Goal: Task Accomplishment & Management: Use online tool/utility

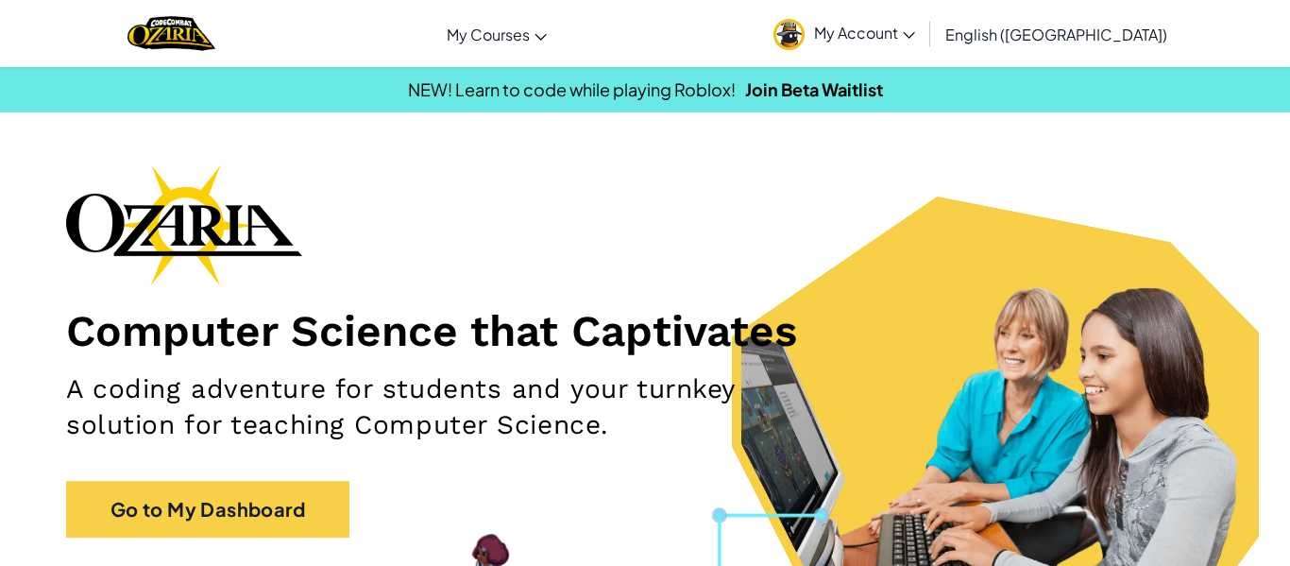
click at [437, 328] on h1 "Computer Science that Captivates" at bounding box center [645, 330] width 1158 height 53
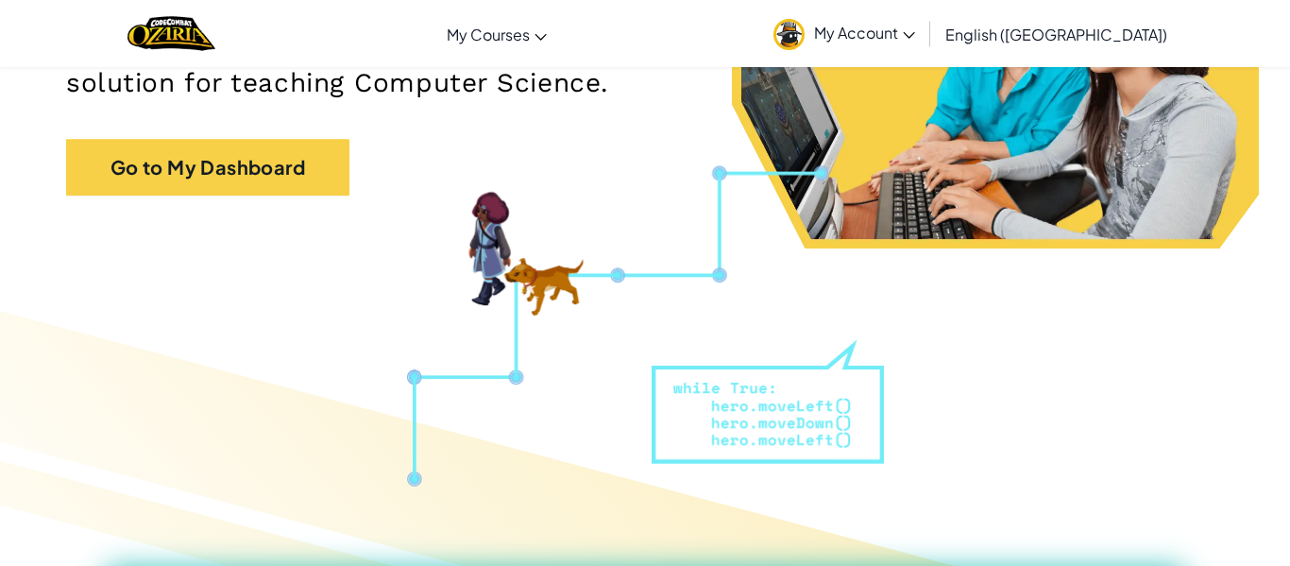
scroll to position [340, 0]
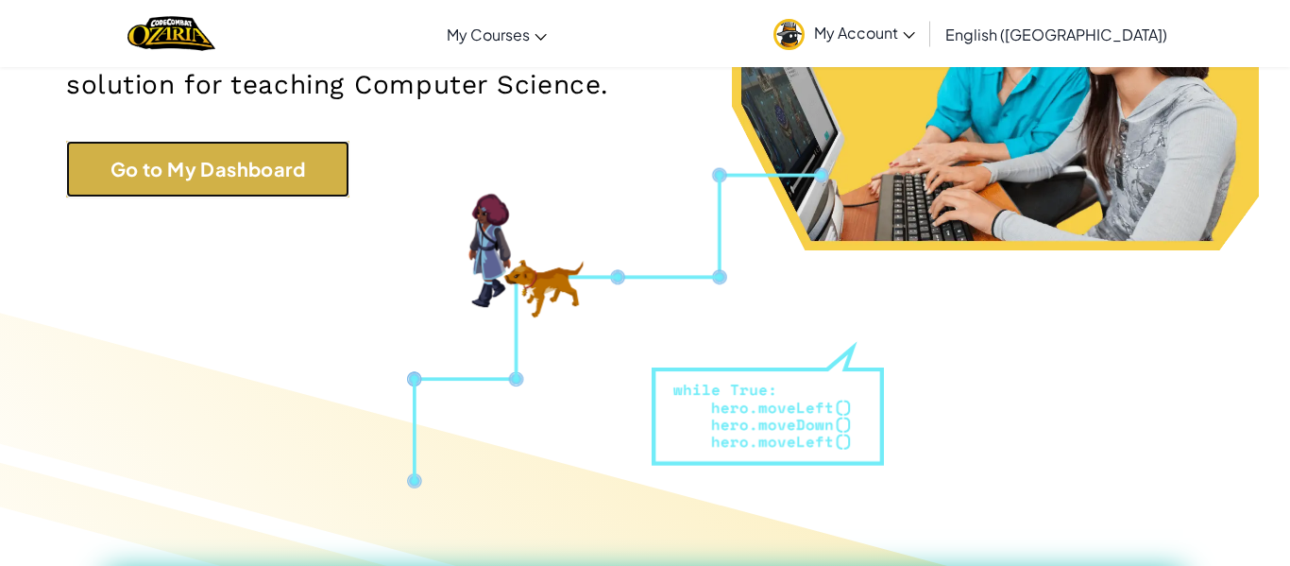
click at [299, 171] on link "Go to My Dashboard" at bounding box center [207, 169] width 283 height 57
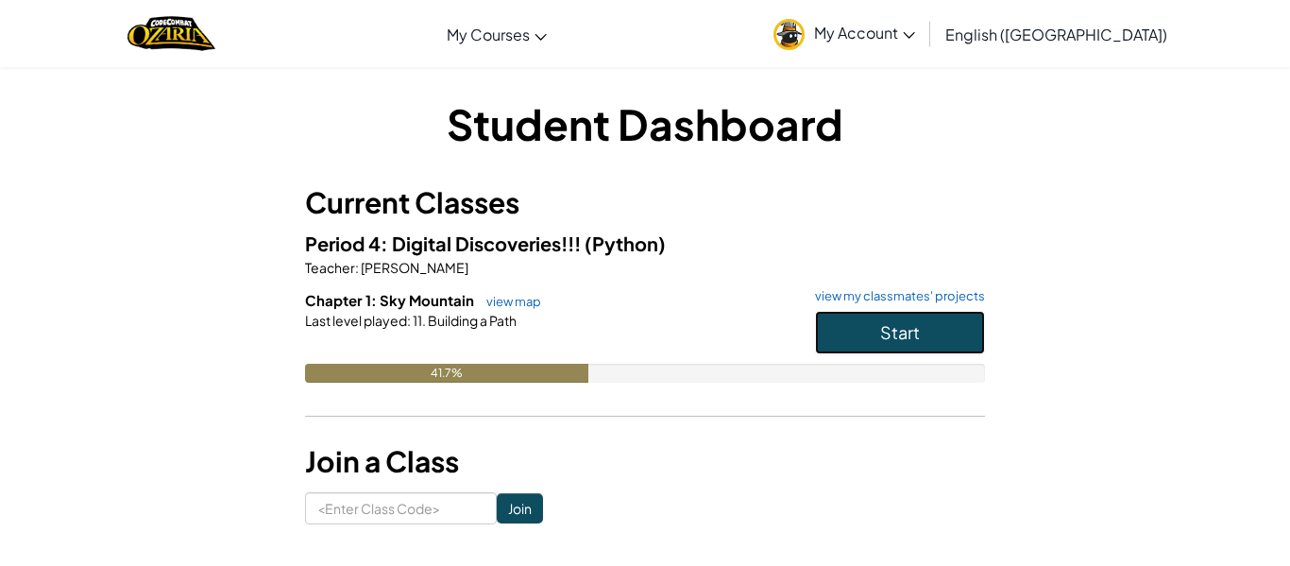
click at [838, 320] on button "Start" at bounding box center [900, 332] width 170 height 43
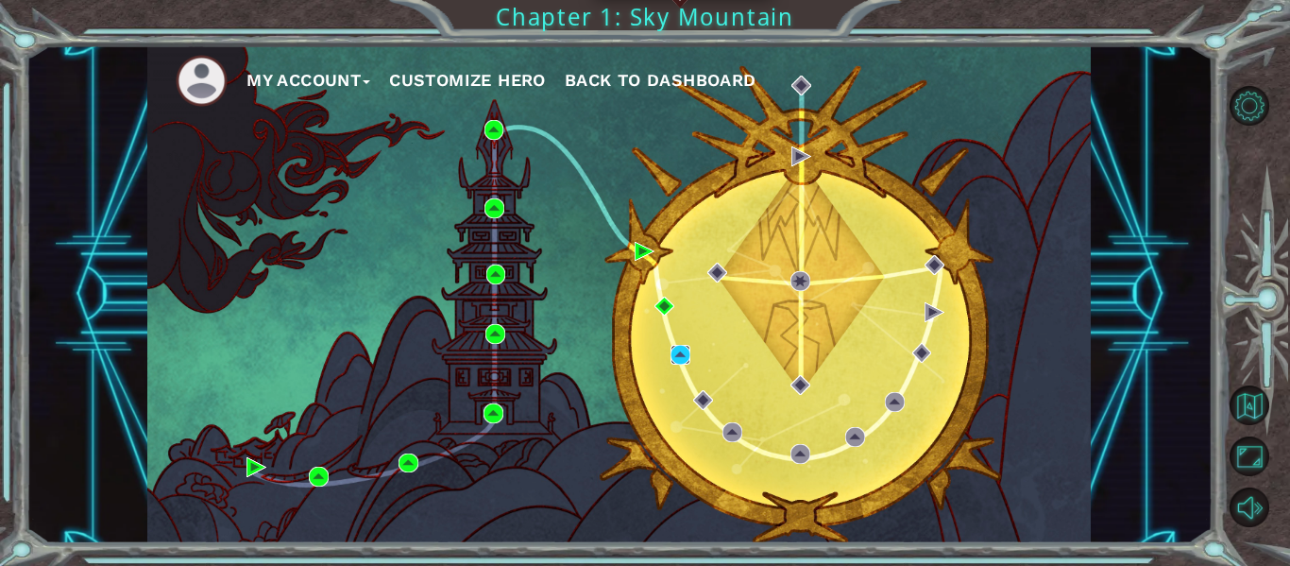
click at [681, 355] on img at bounding box center [681, 355] width 20 height 20
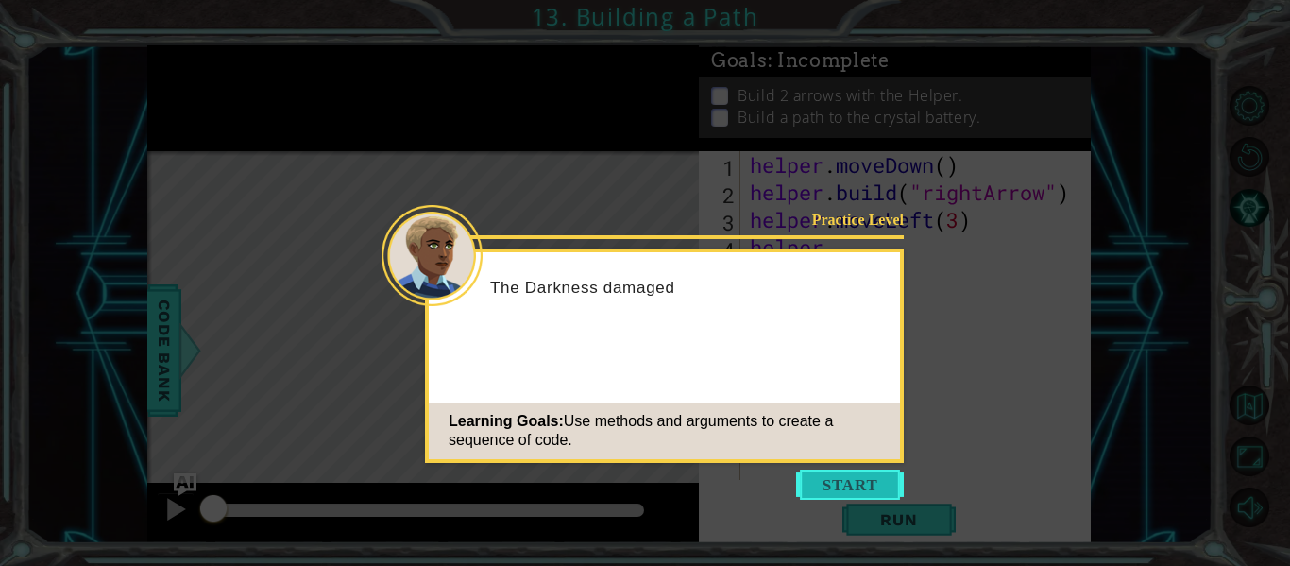
click at [855, 491] on button "Start" at bounding box center [850, 484] width 108 height 30
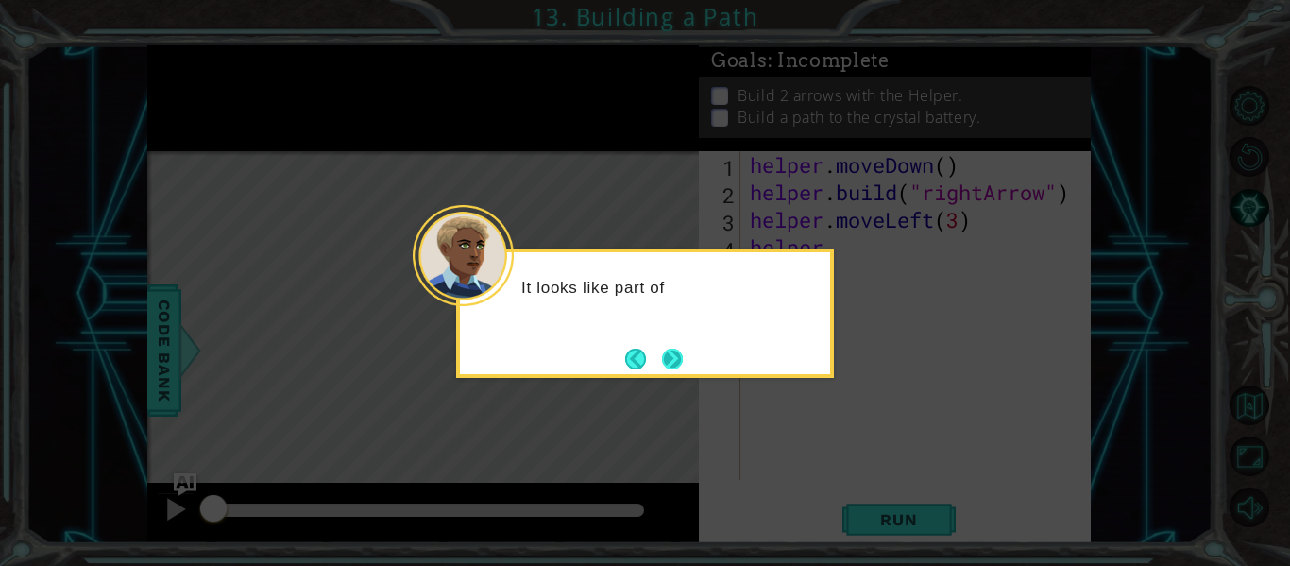
click at [678, 369] on button "Next" at bounding box center [672, 359] width 21 height 21
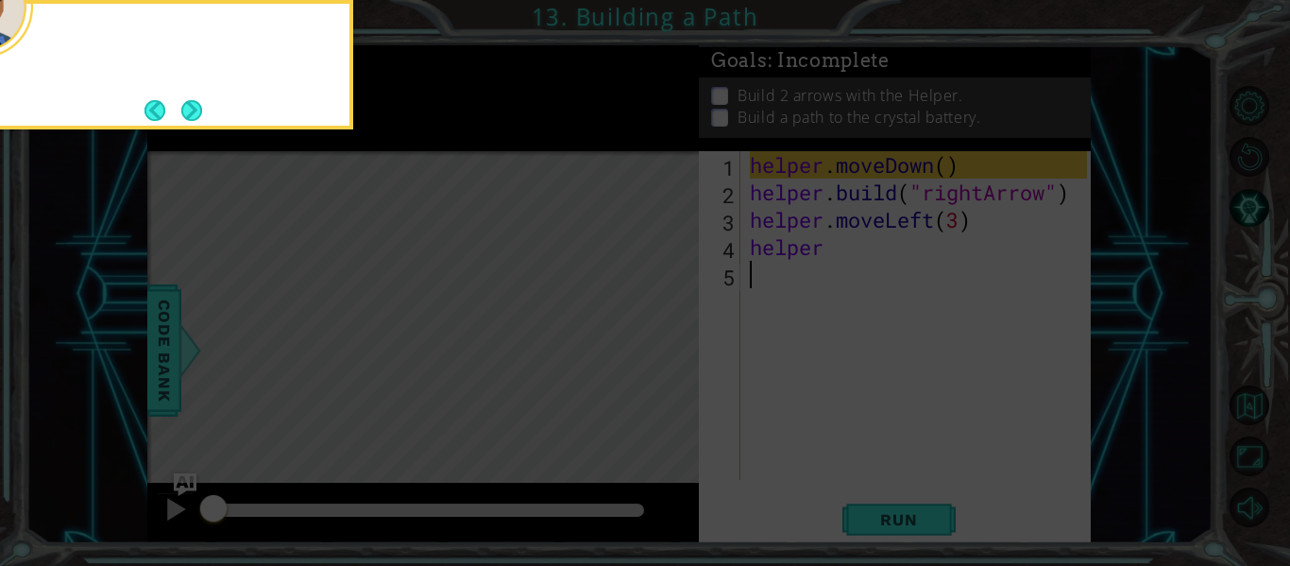
click at [678, 370] on icon at bounding box center [645, 283] width 1290 height 566
click at [202, 113] on button "Next" at bounding box center [191, 110] width 21 height 21
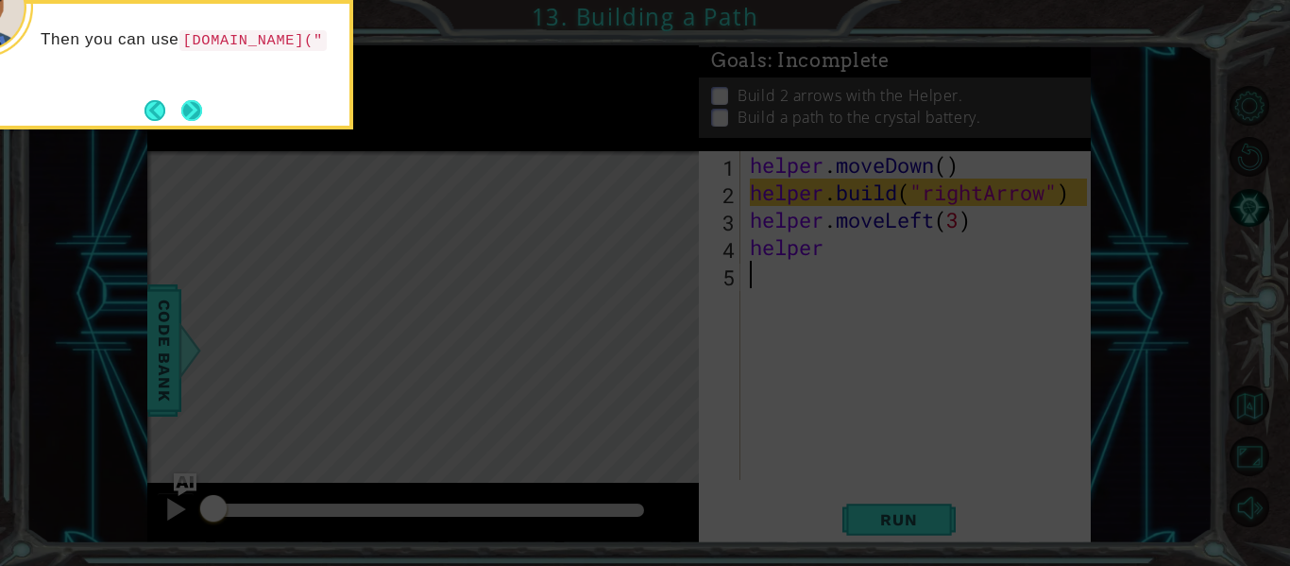
click at [182, 106] on button "Next" at bounding box center [191, 110] width 22 height 22
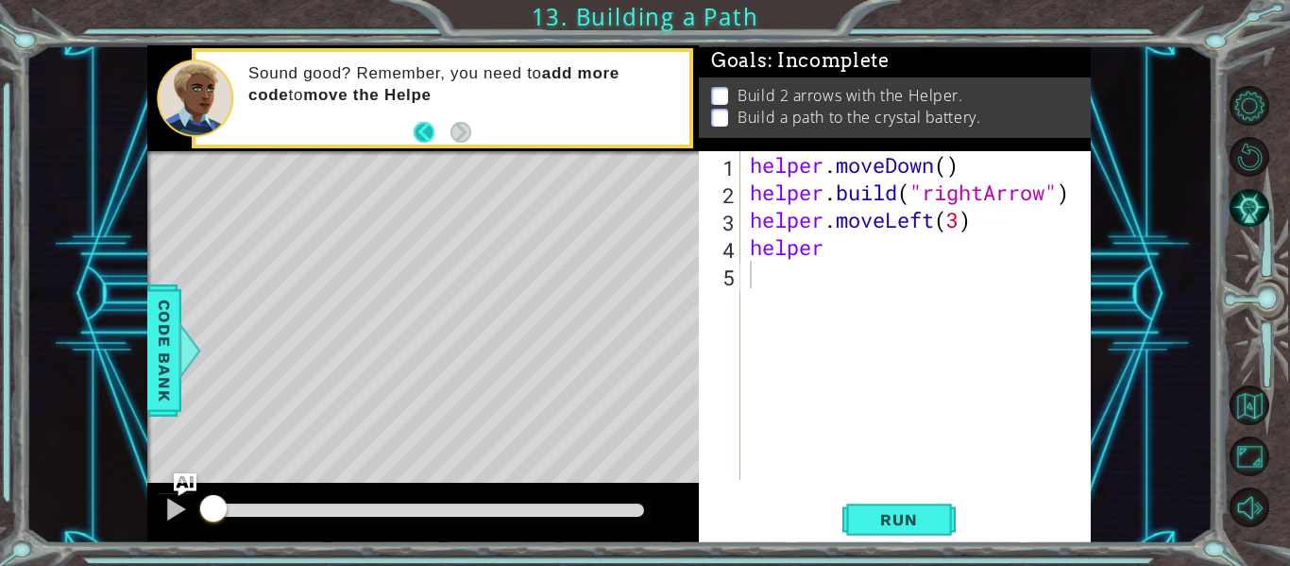
click at [432, 136] on button "Back" at bounding box center [432, 132] width 37 height 21
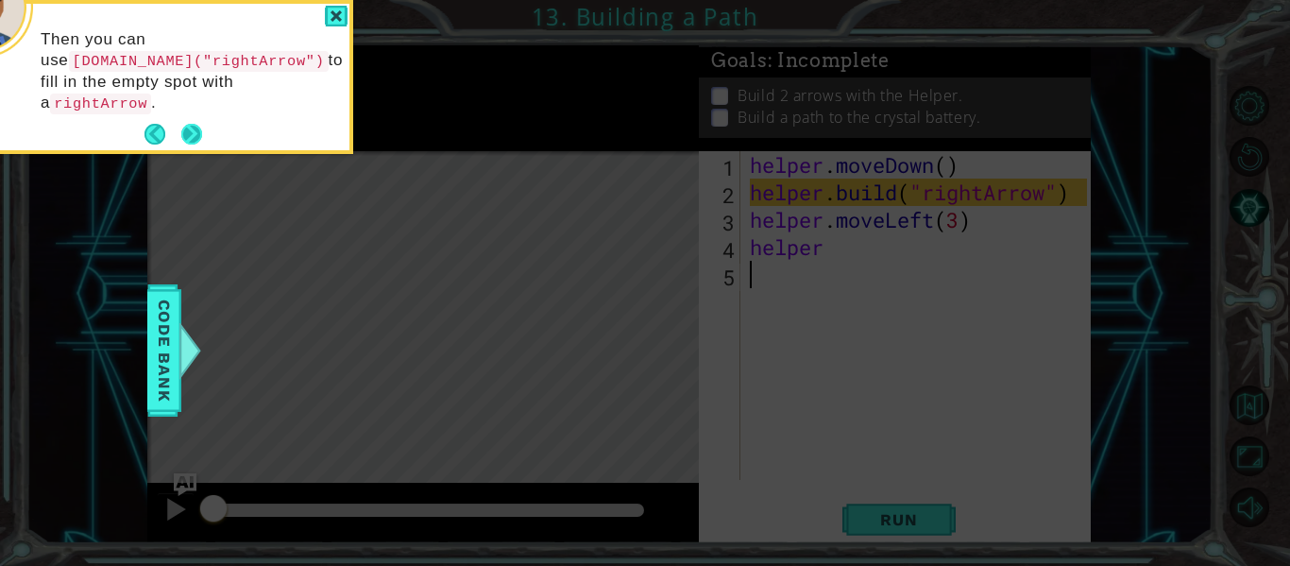
click at [192, 124] on button "Next" at bounding box center [192, 135] width 22 height 22
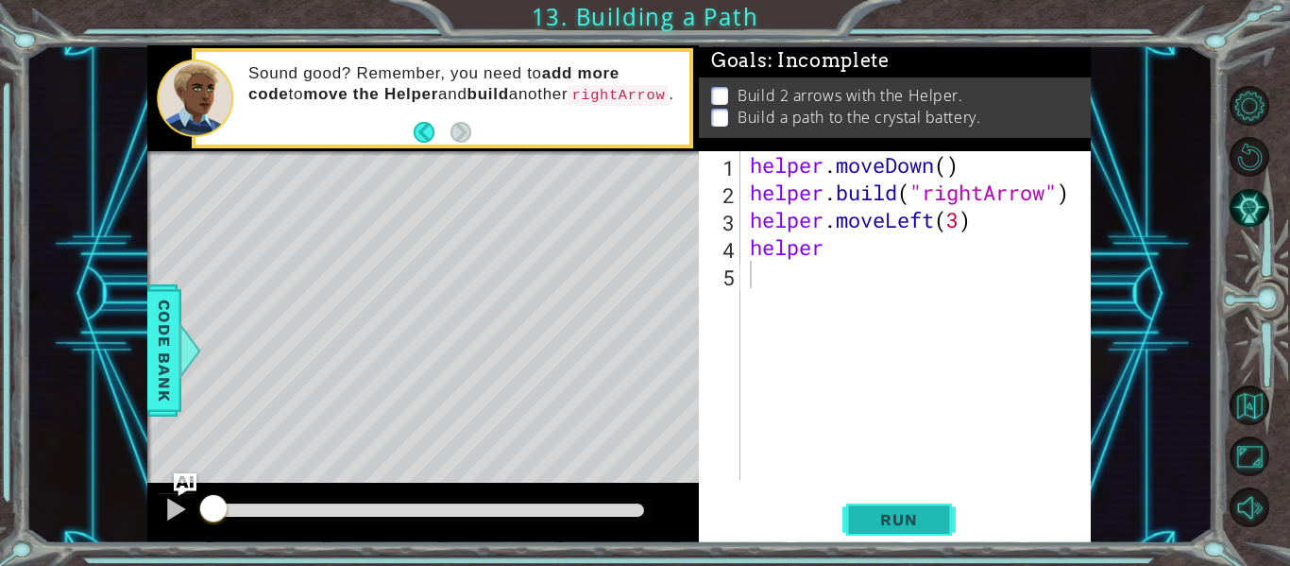
click at [888, 506] on button "Run" at bounding box center [898, 520] width 113 height 39
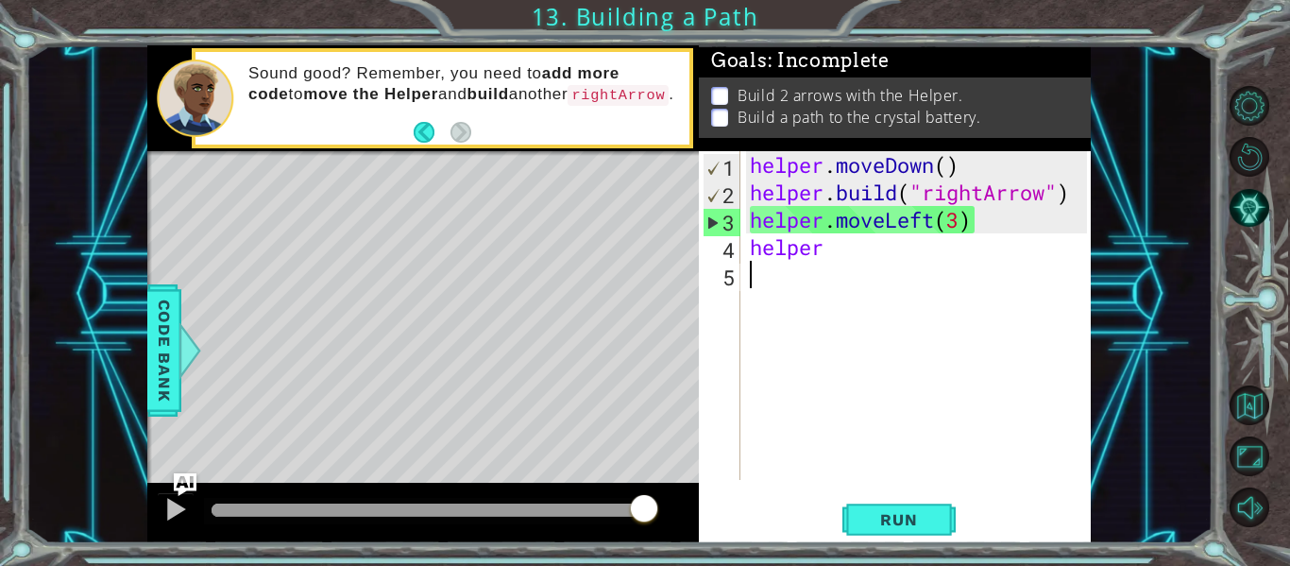
click at [840, 265] on div "helper . moveDown ( ) helper . build ( "rightArrow" ) helper . moveLeft ( 3 ) h…" at bounding box center [921, 342] width 350 height 383
click at [867, 501] on button "Run" at bounding box center [898, 520] width 113 height 39
click at [880, 509] on button "Run" at bounding box center [898, 520] width 113 height 39
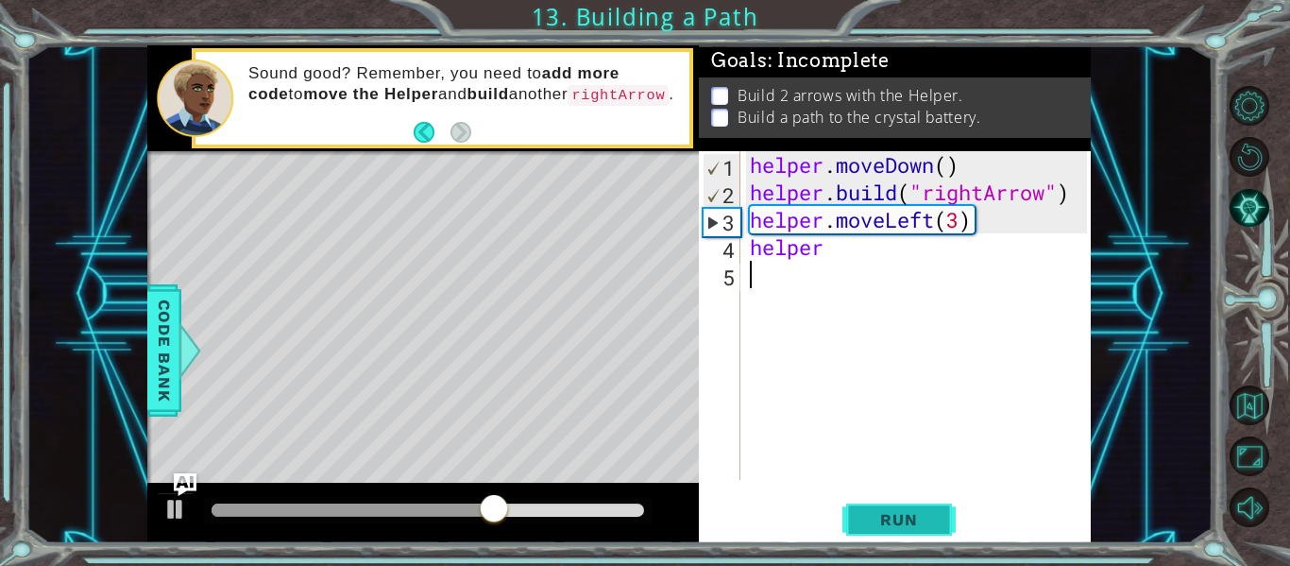
type textarea "\"
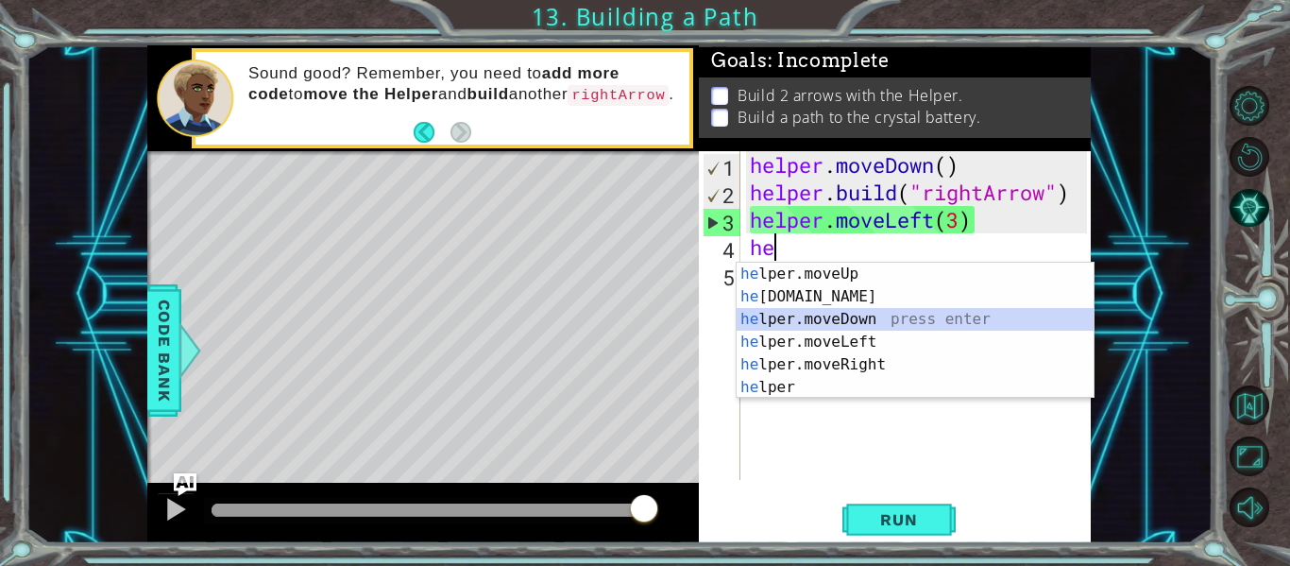
click at [883, 322] on div "he lper.moveUp press enter he [DOMAIN_NAME] press enter he lper.moveDown press …" at bounding box center [915, 353] width 357 height 181
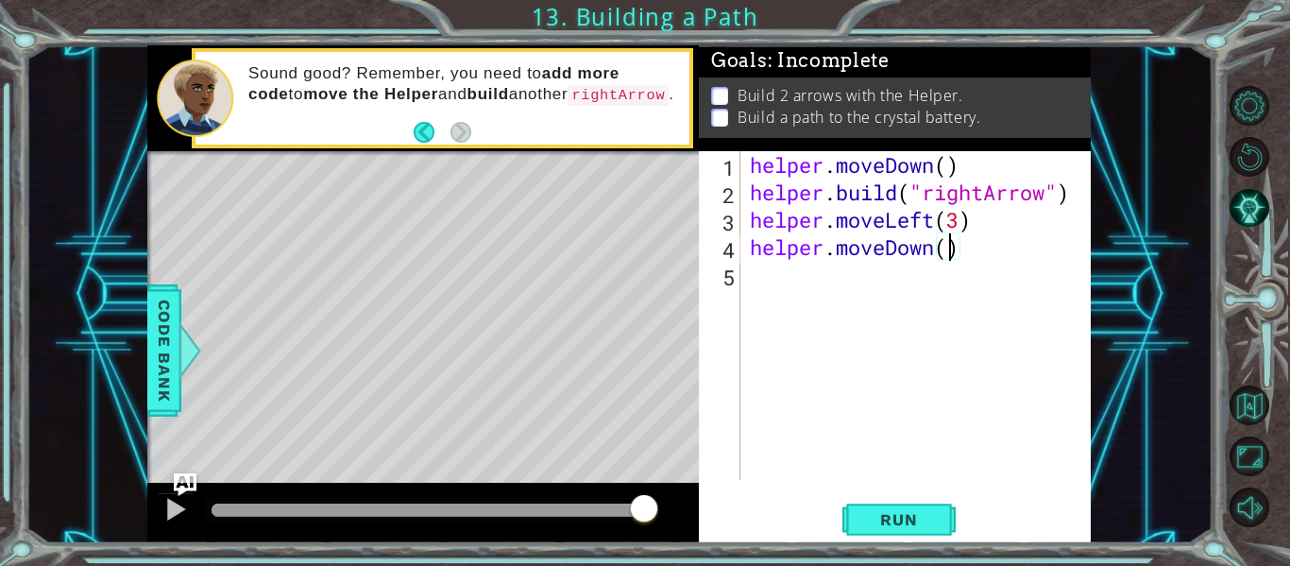
type textarea "helper.moveDown(2)"
click at [864, 518] on span "Run" at bounding box center [898, 519] width 75 height 19
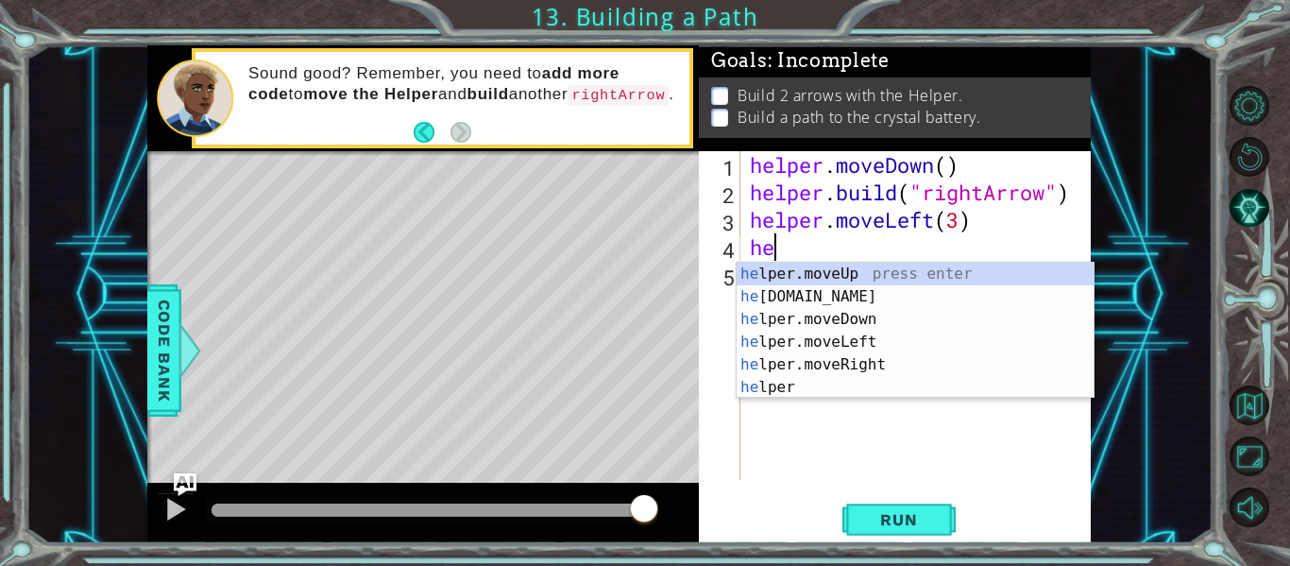
type textarea "h"
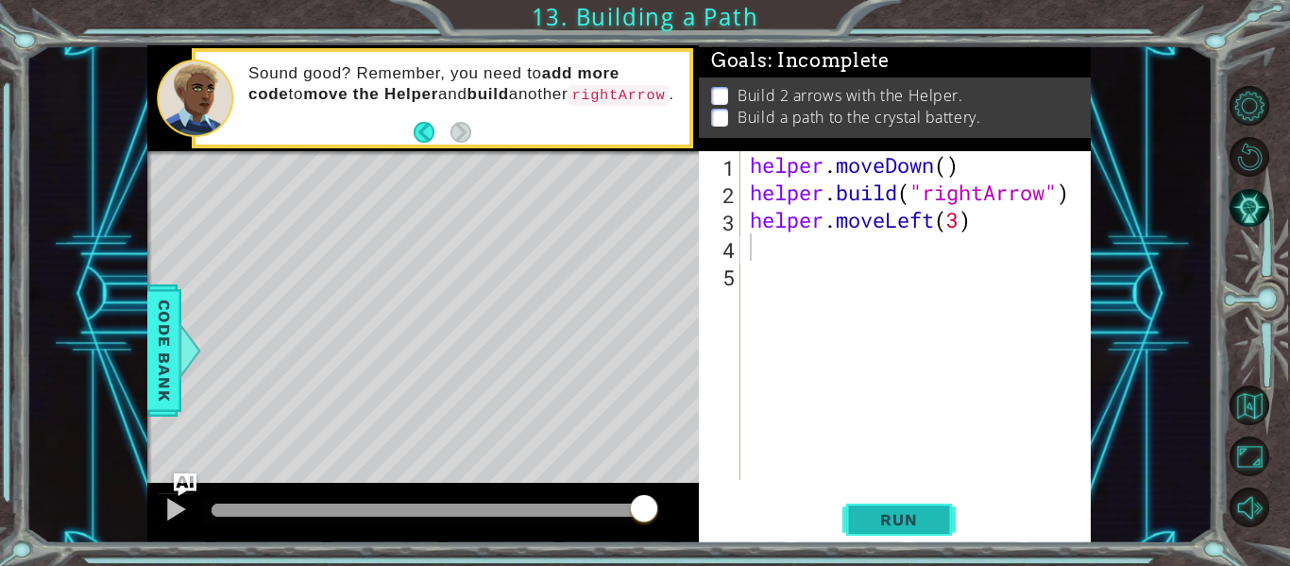
click at [927, 510] on span "Run" at bounding box center [898, 519] width 75 height 19
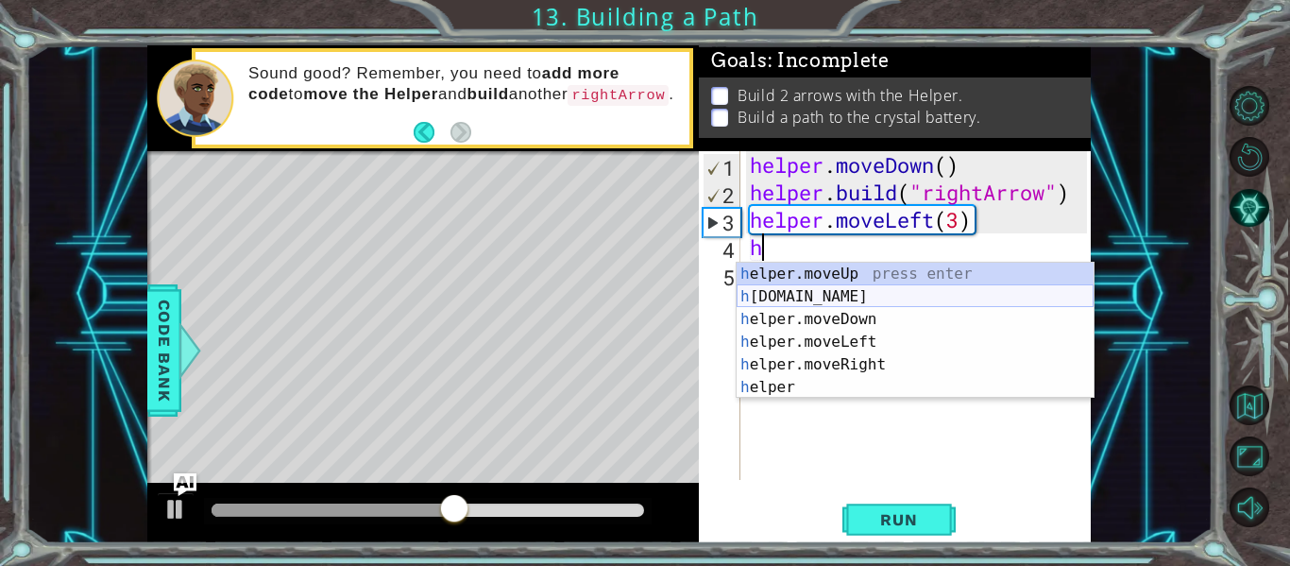
click at [856, 305] on div "h elper.moveUp press enter h [DOMAIN_NAME] press enter h elper.moveDown press e…" at bounding box center [915, 353] width 357 height 181
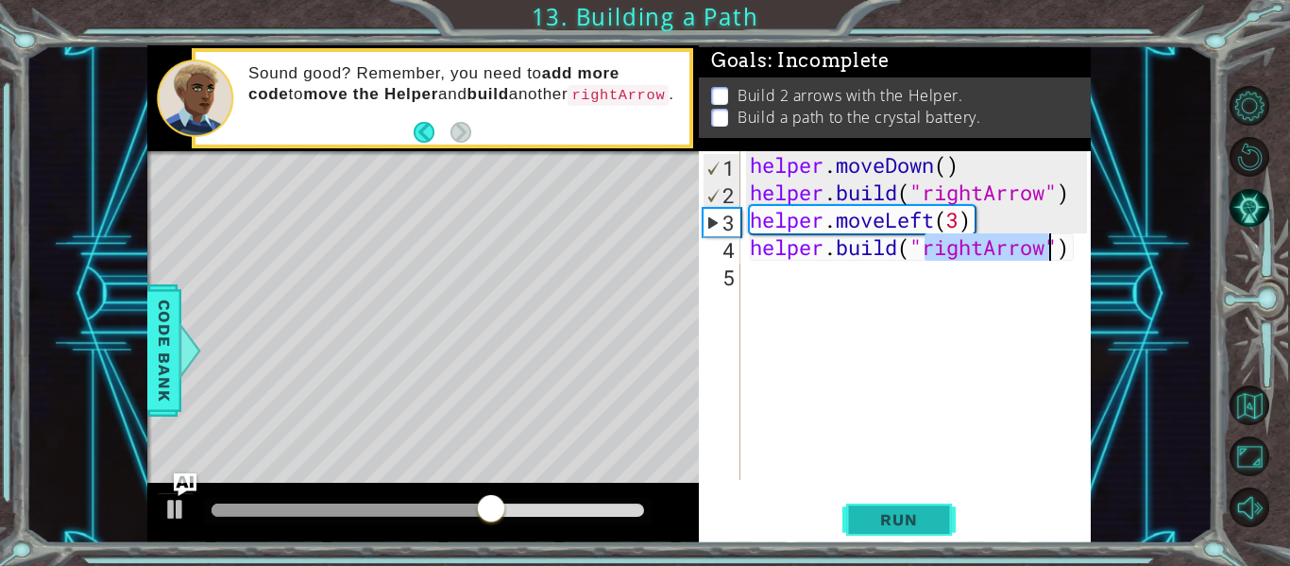
click at [926, 512] on span "Run" at bounding box center [898, 519] width 75 height 19
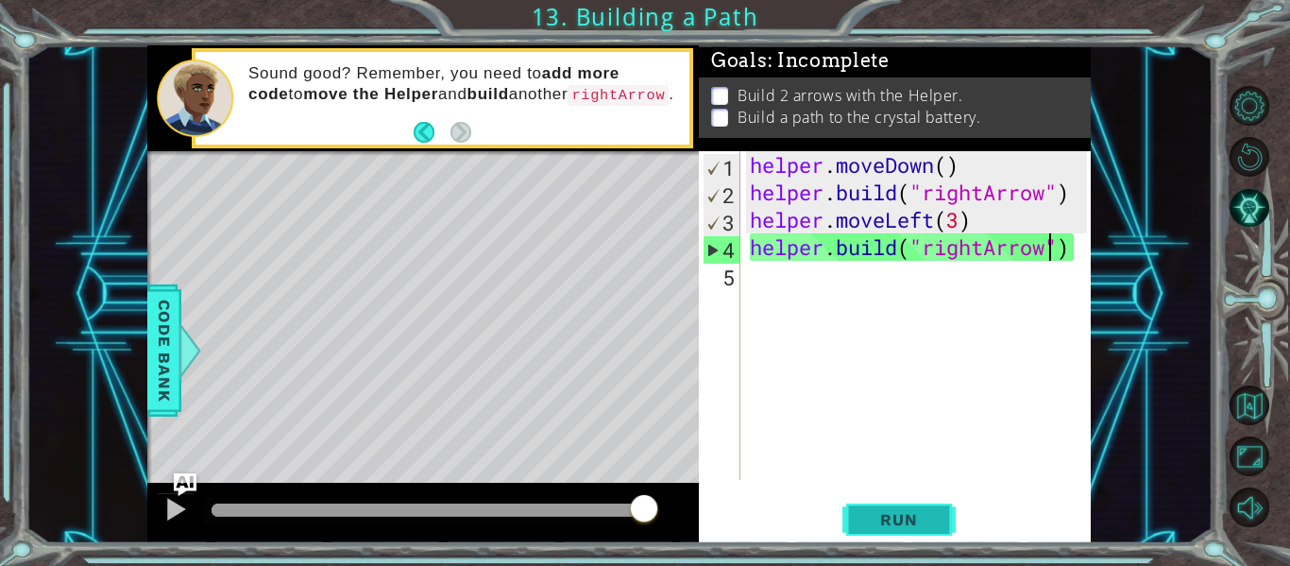
click at [883, 519] on span "Run" at bounding box center [898, 519] width 75 height 19
click at [879, 525] on span "Run" at bounding box center [898, 519] width 75 height 19
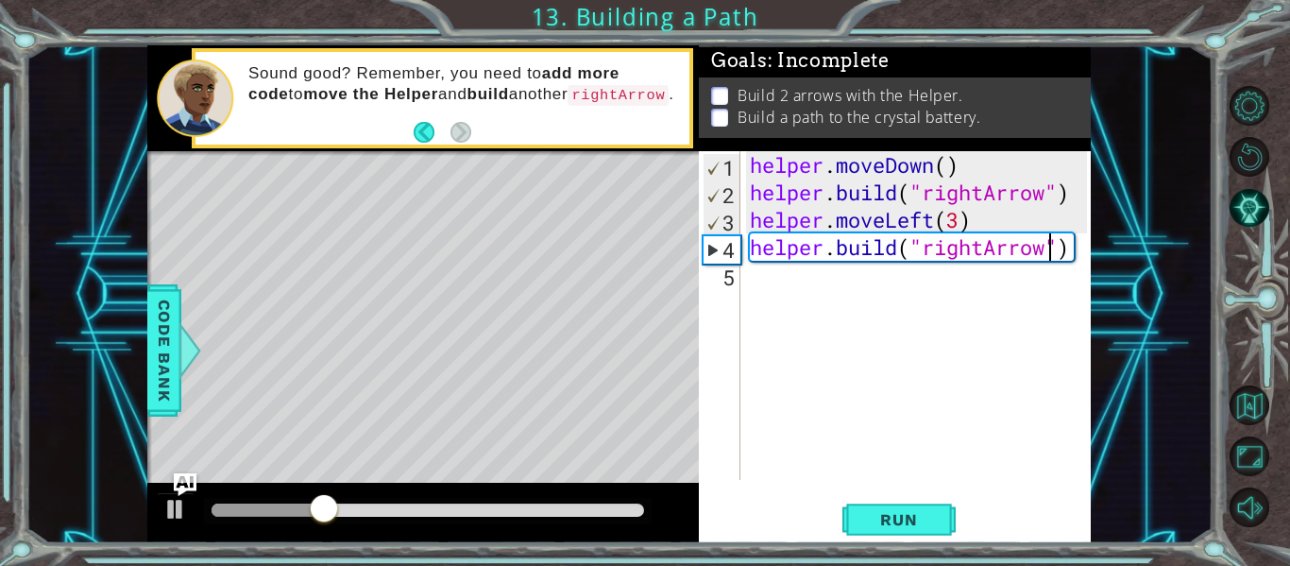
click at [931, 223] on div "helper . moveDown ( ) helper . build ( "rightArrow" ) helper . moveLeft ( 3 ) h…" at bounding box center [921, 342] width 350 height 383
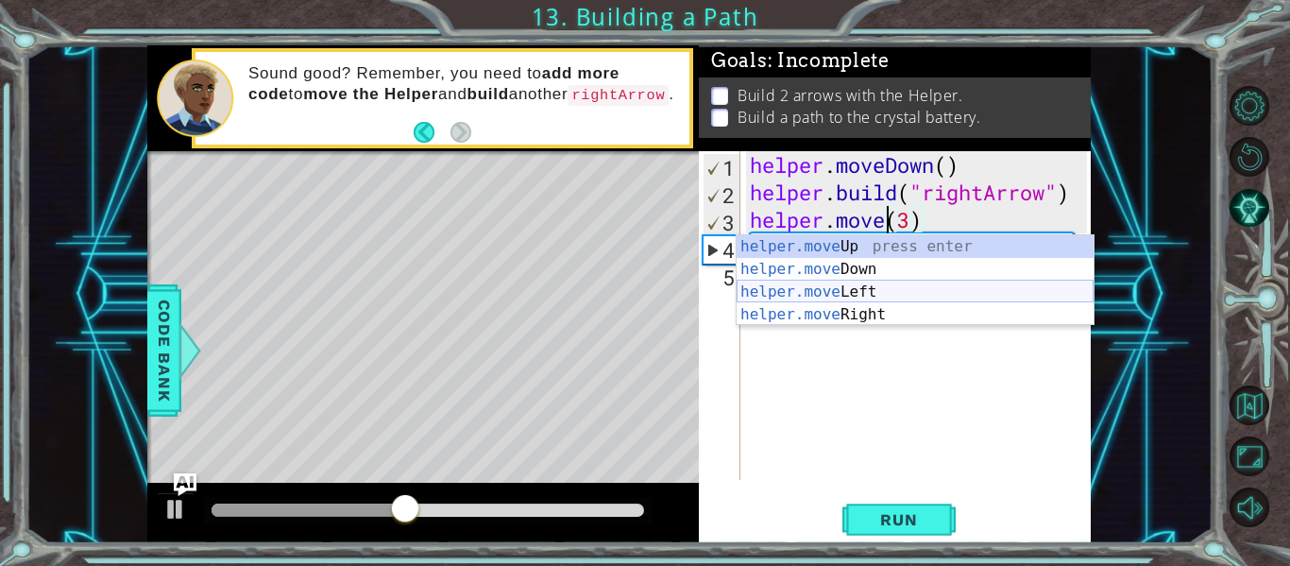
click at [920, 307] on div "helper.move Up press enter helper.move Down press enter helper.move Left press …" at bounding box center [915, 303] width 357 height 136
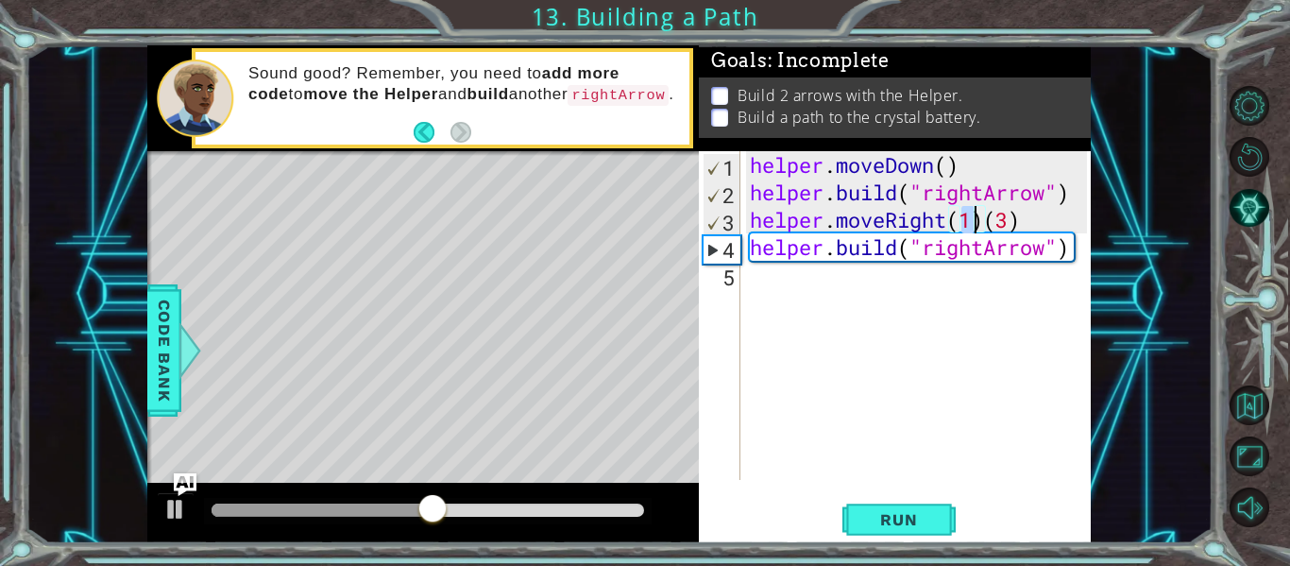
click at [1011, 230] on div "helper . moveDown ( ) helper . build ( "rightArrow" ) helper . moveRight ( 1 ) …" at bounding box center [921, 342] width 350 height 383
click at [1024, 226] on div "helper . moveDown ( ) helper . build ( "rightArrow" ) helper . moveRight ( 1 ) …" at bounding box center [921, 342] width 350 height 383
type textarea "helper.moveRight(1)"
click at [757, 285] on div "helper . moveDown ( ) helper . build ( "rightArrow" ) helper . moveRight ( 1 ) …" at bounding box center [921, 342] width 350 height 383
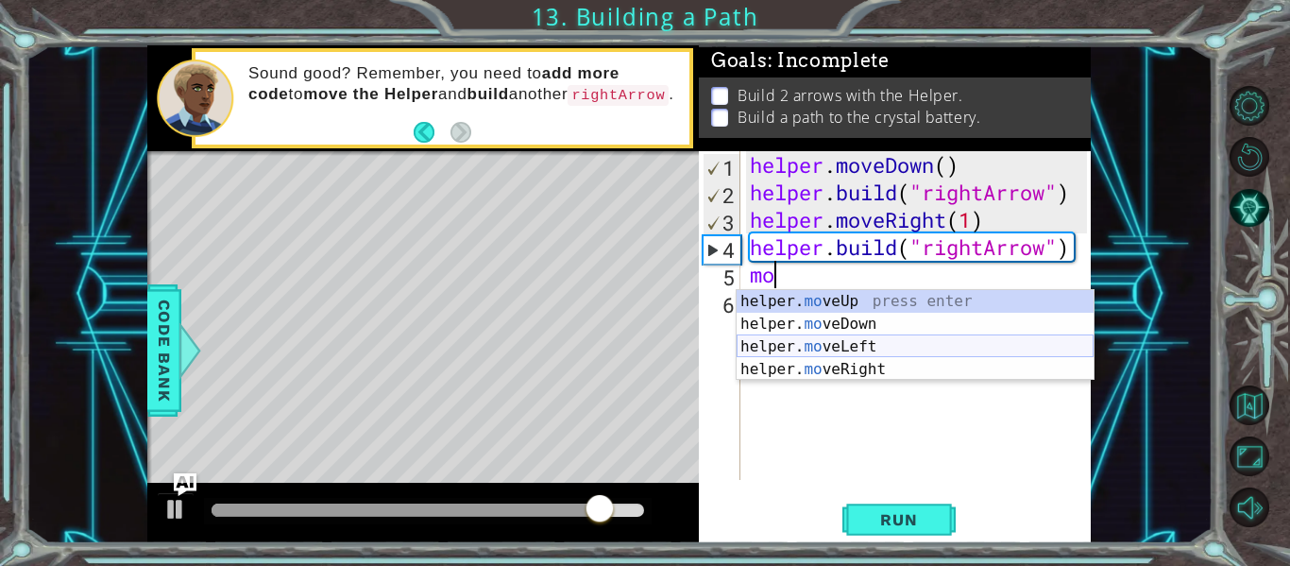
click at [814, 360] on div "helper. mo veUp press enter helper. mo veDown press enter helper. mo veLeft pre…" at bounding box center [915, 358] width 357 height 136
type textarea "helper.moveRight(1)"
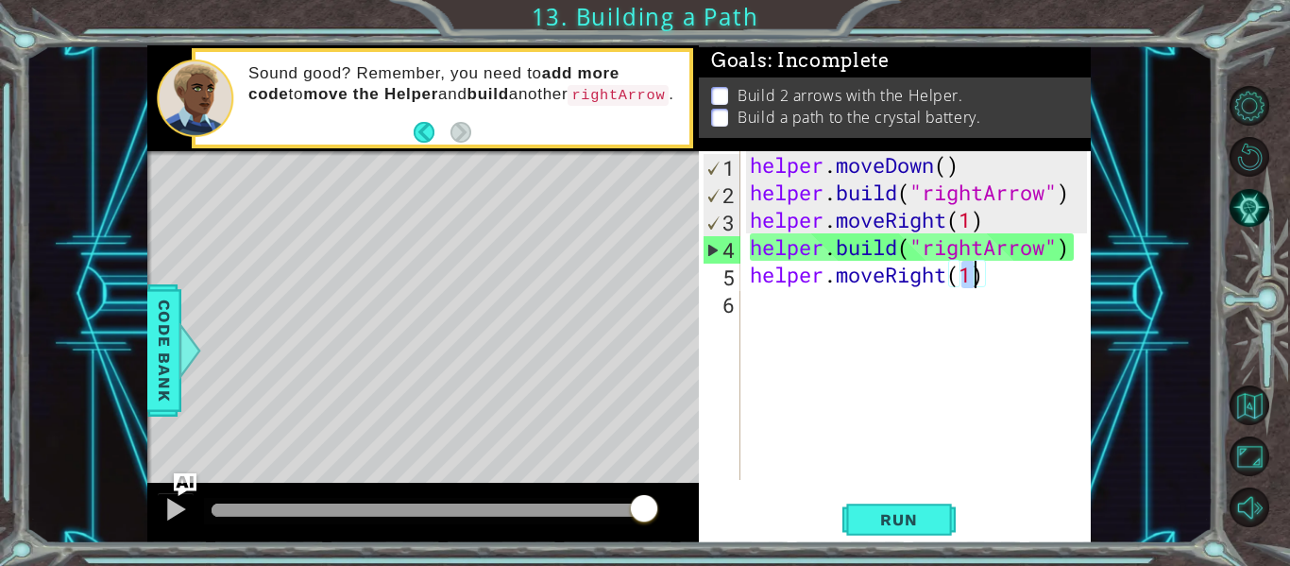
click at [755, 315] on div "helper . moveDown ( ) helper . build ( "rightArrow" ) helper . moveRight ( 1 ) …" at bounding box center [921, 342] width 350 height 383
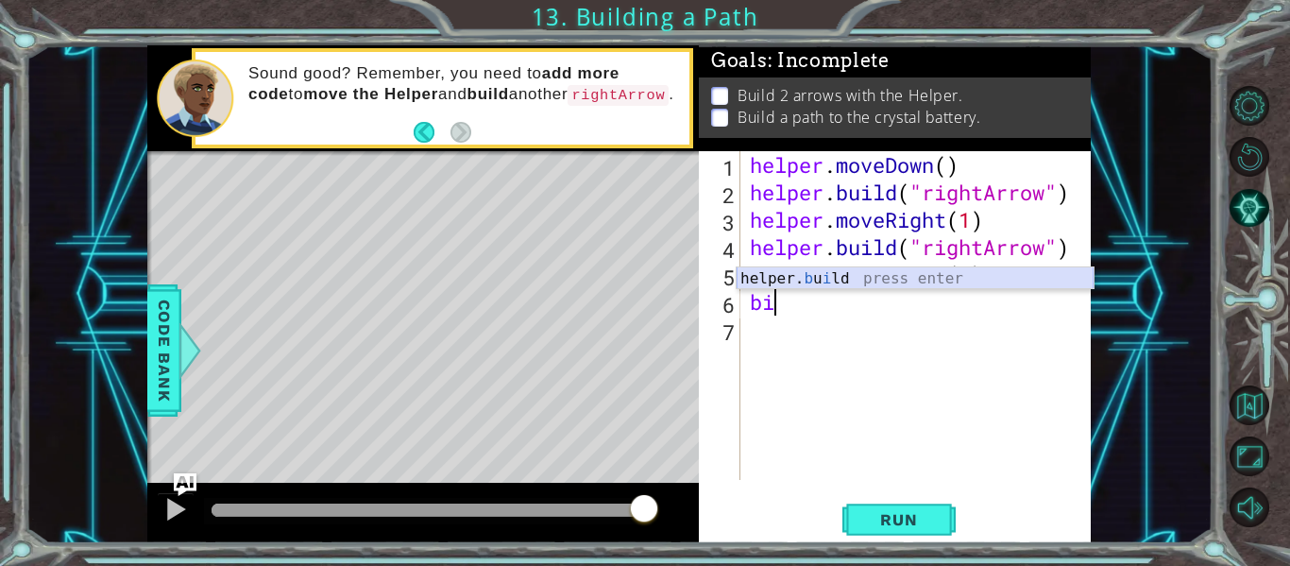
click at [784, 281] on div "helper. [PERSON_NAME] press enter" at bounding box center [915, 301] width 357 height 68
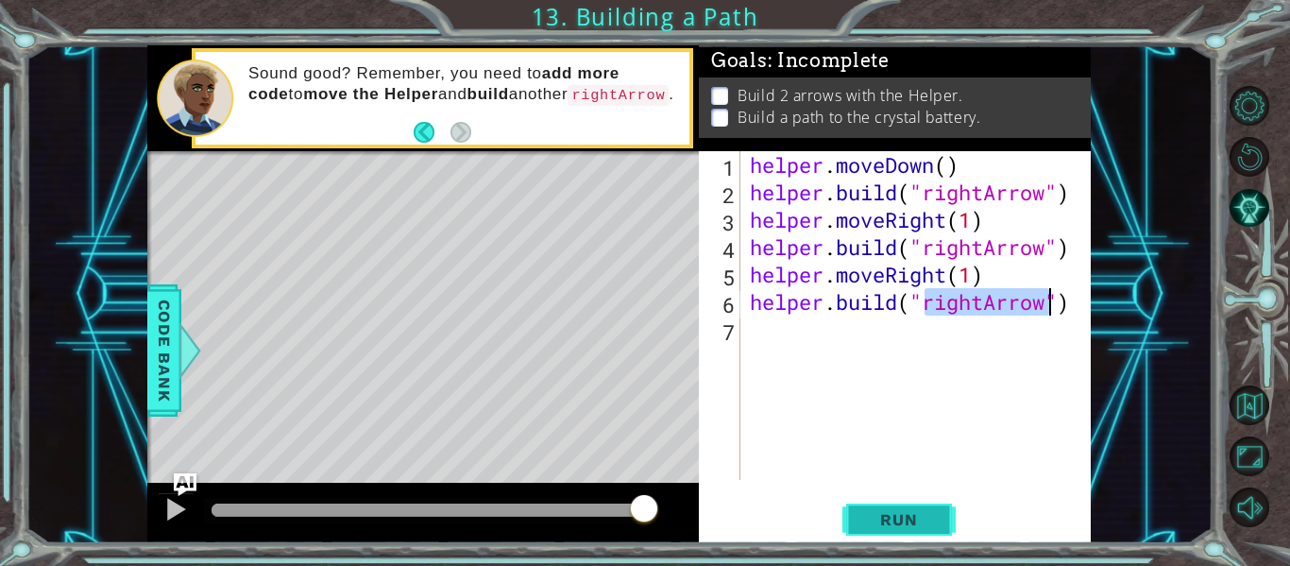
click at [883, 517] on span "Run" at bounding box center [898, 519] width 75 height 19
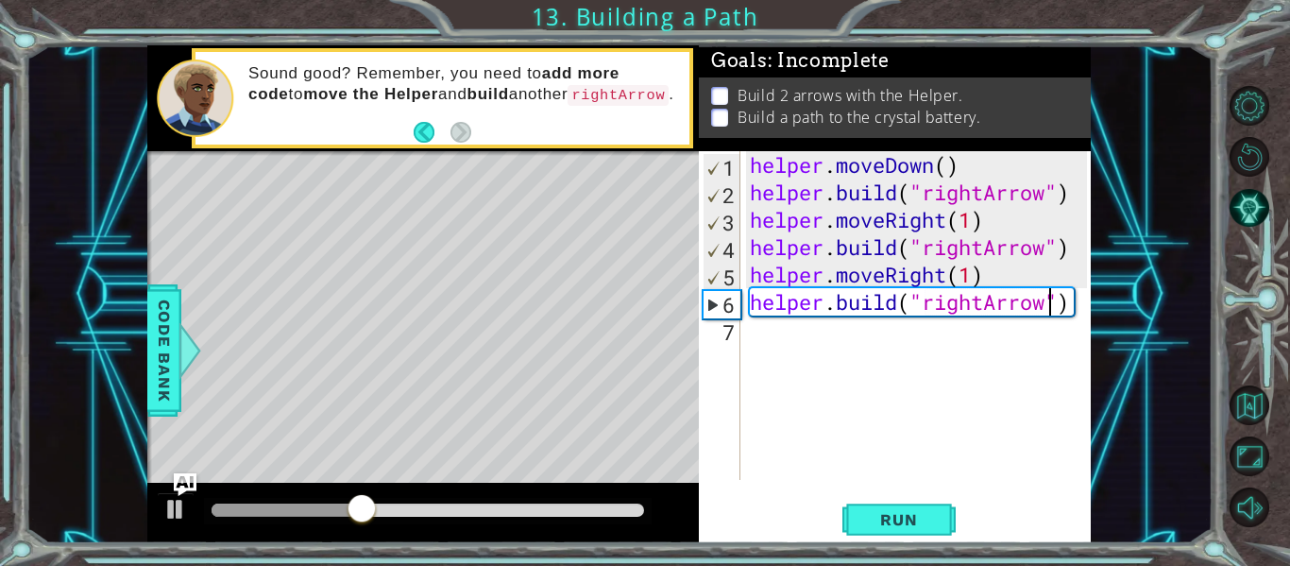
click at [975, 280] on div "helper . moveDown ( ) helper . build ( "rightArrow" ) helper . moveRight ( 1 ) …" at bounding box center [921, 342] width 350 height 383
type textarea "helper.moveRight(2)"
click at [916, 516] on span "Run" at bounding box center [898, 519] width 75 height 19
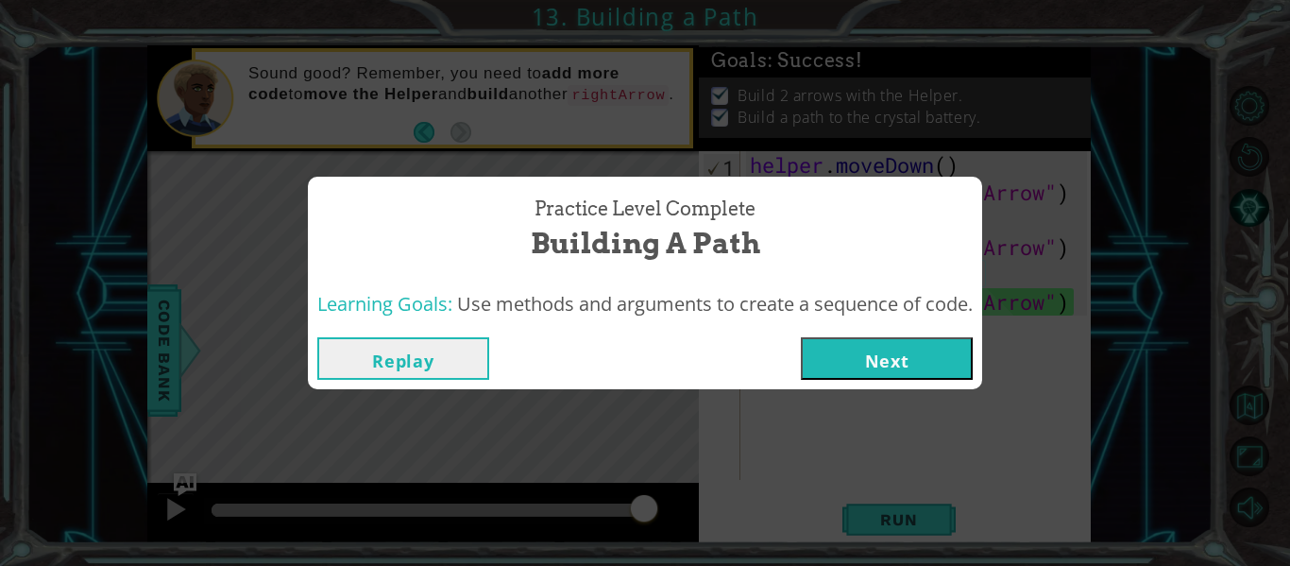
click at [908, 347] on button "Next" at bounding box center [887, 358] width 172 height 43
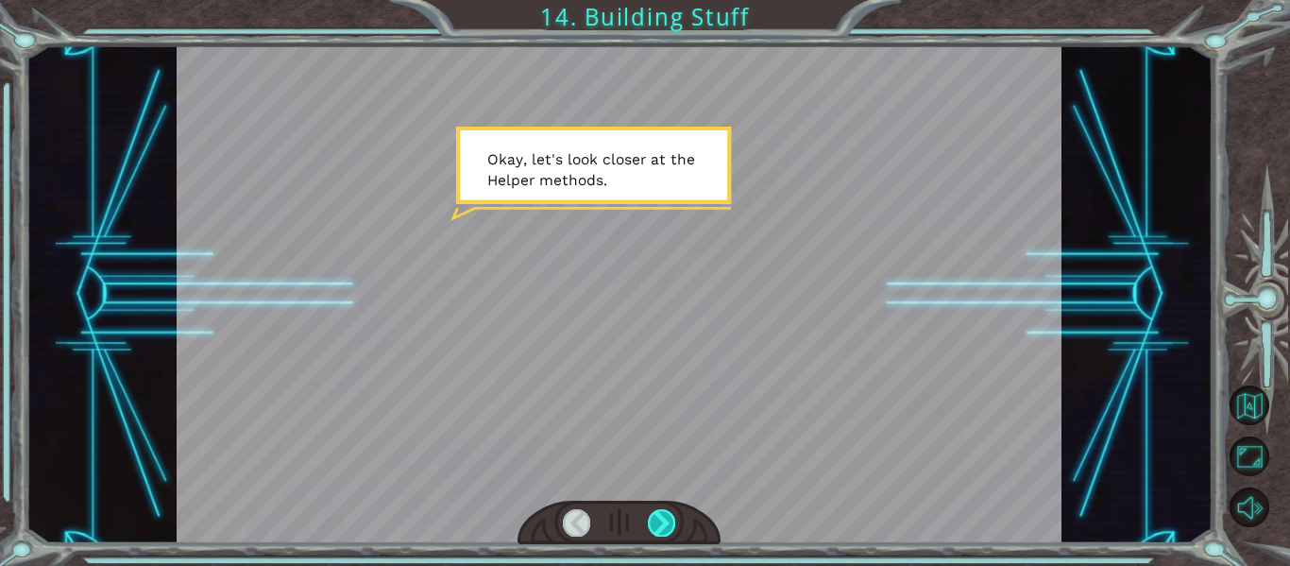
click at [668, 519] on div at bounding box center [661, 522] width 27 height 26
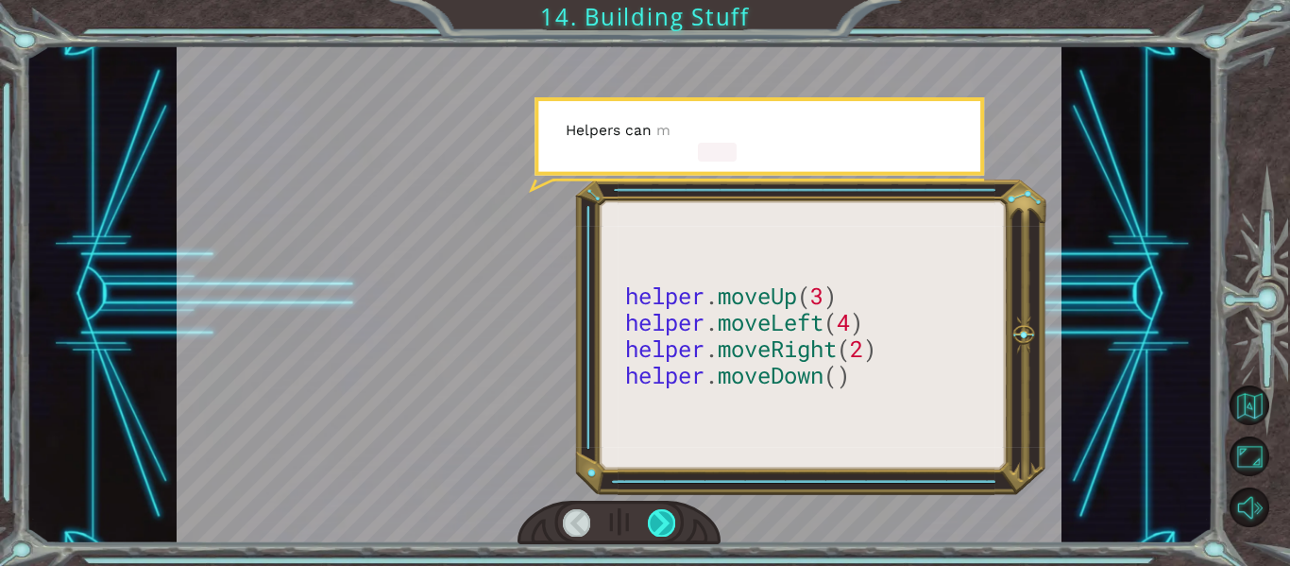
click at [665, 519] on div at bounding box center [661, 522] width 27 height 26
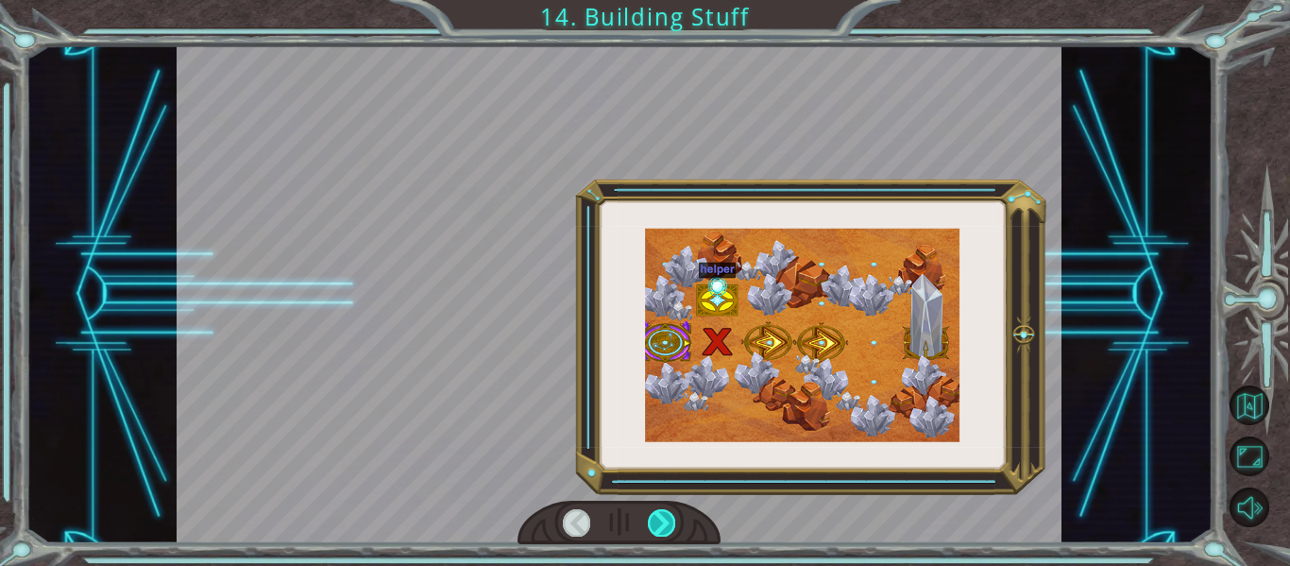
click at [665, 519] on div at bounding box center [661, 522] width 27 height 26
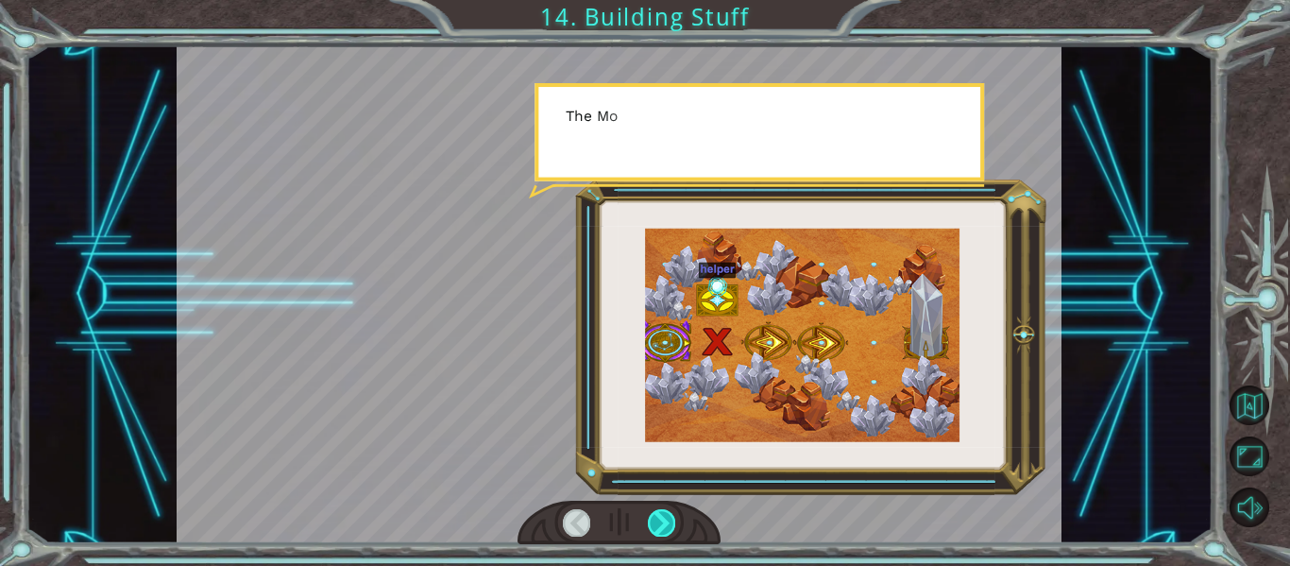
click at [665, 519] on div at bounding box center [661, 522] width 27 height 26
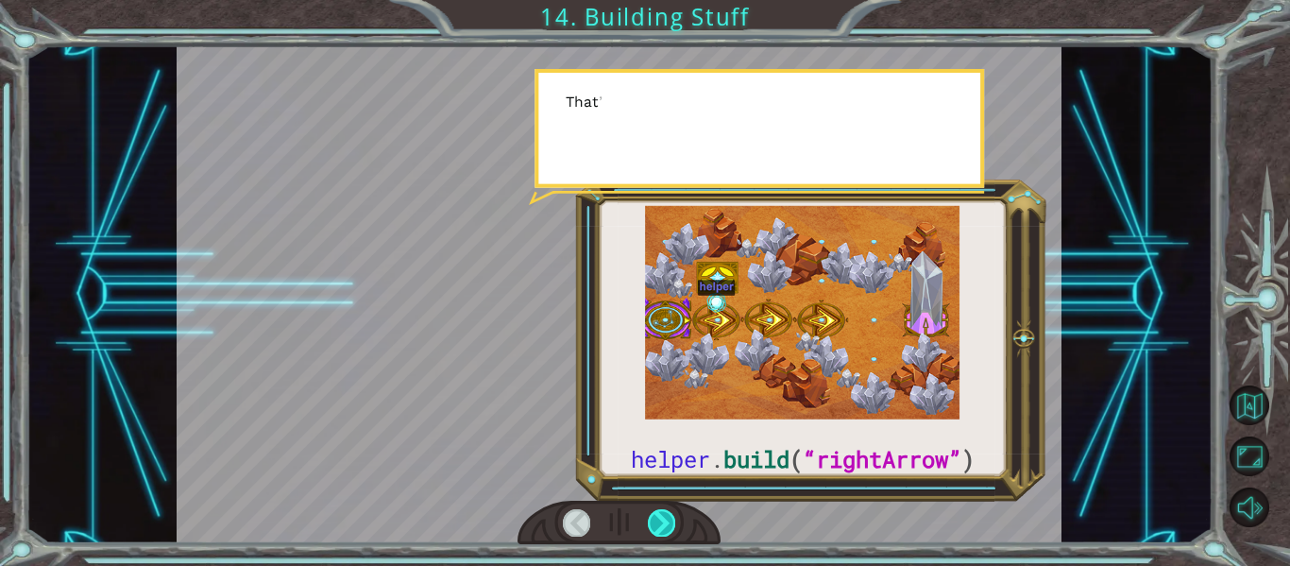
click at [665, 519] on div at bounding box center [661, 522] width 27 height 26
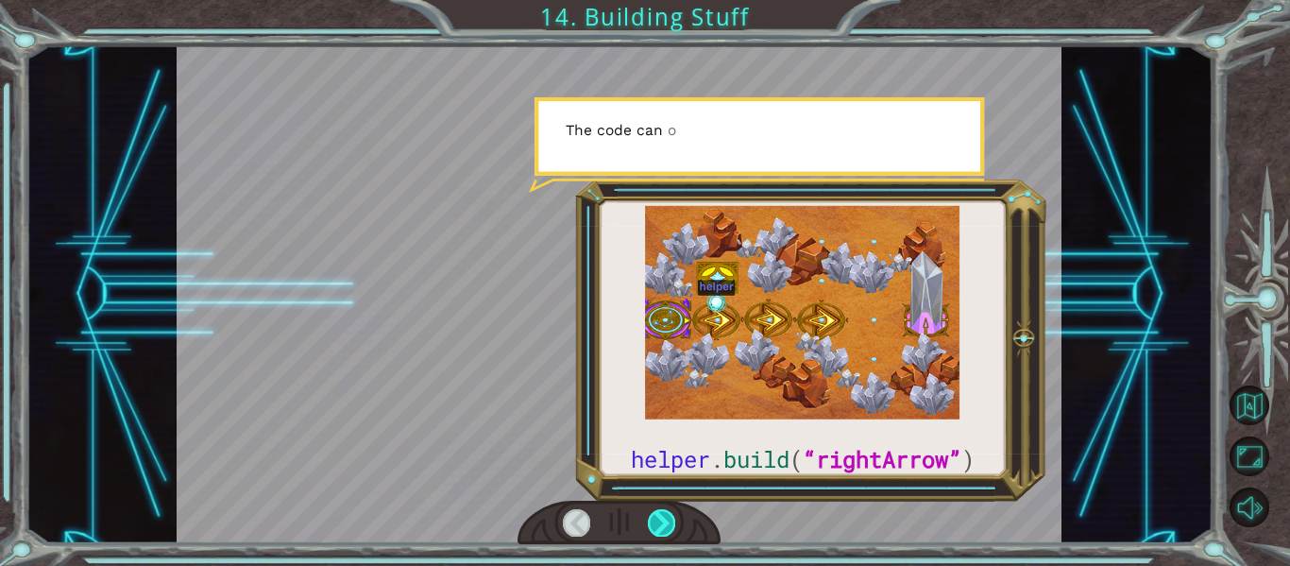
click at [664, 519] on div at bounding box center [661, 522] width 27 height 26
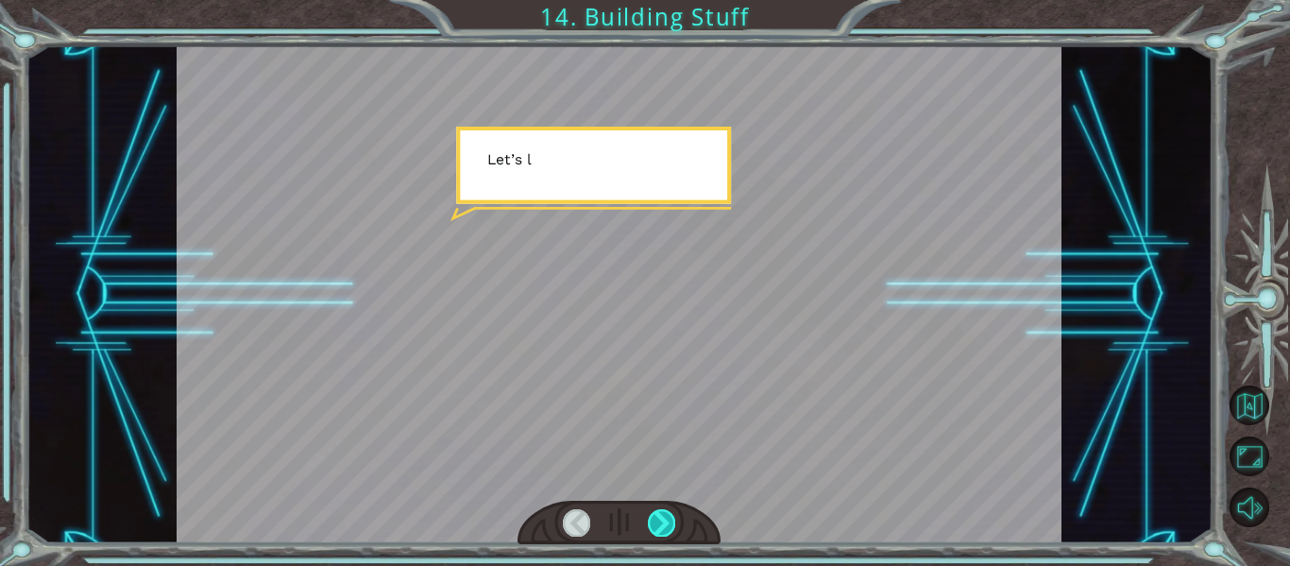
click at [664, 519] on div at bounding box center [661, 522] width 27 height 26
click at [663, 519] on div at bounding box center [661, 522] width 27 height 26
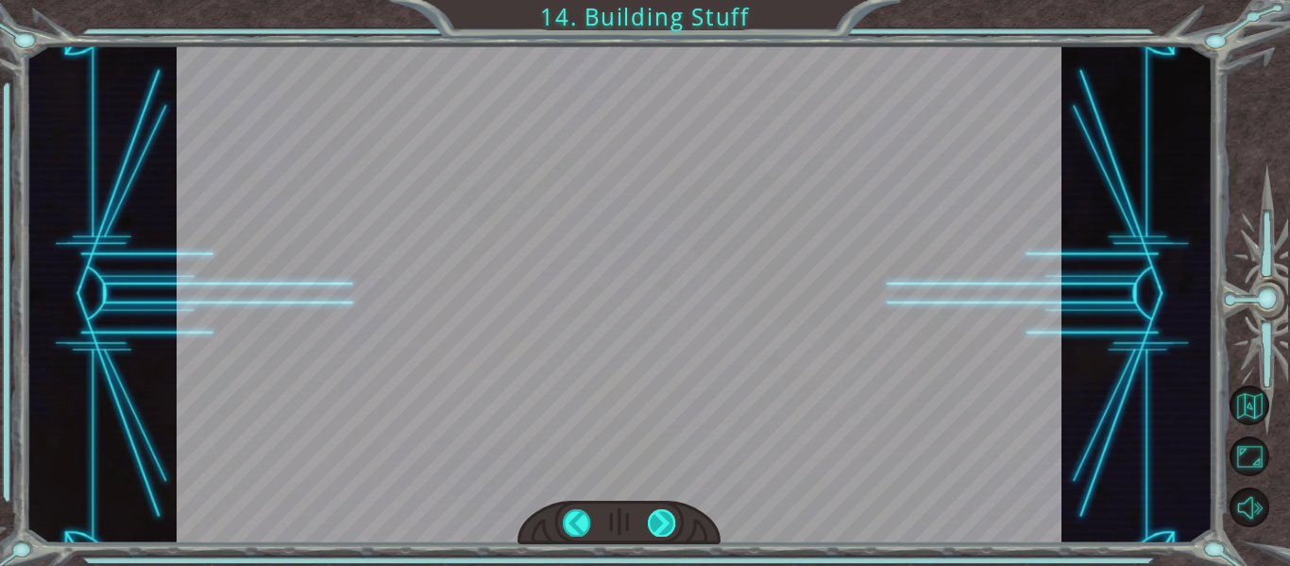
click at [663, 519] on div at bounding box center [661, 522] width 27 height 26
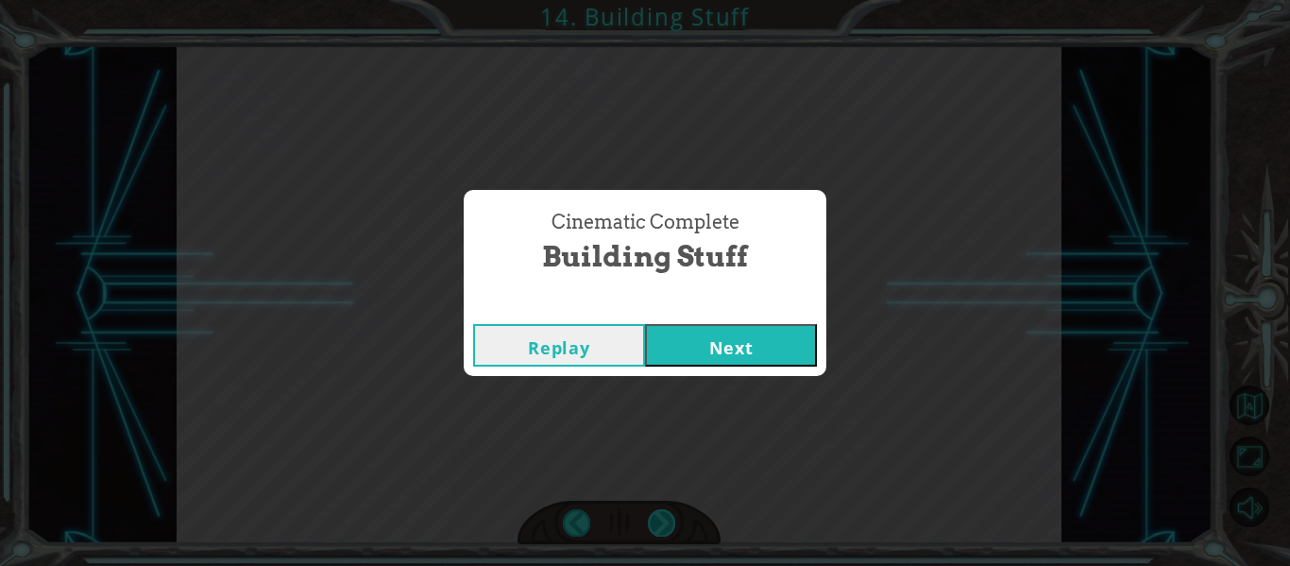
click at [663, 519] on div "Cinematic Complete Building Stuff Replay Next" at bounding box center [645, 283] width 1290 height 566
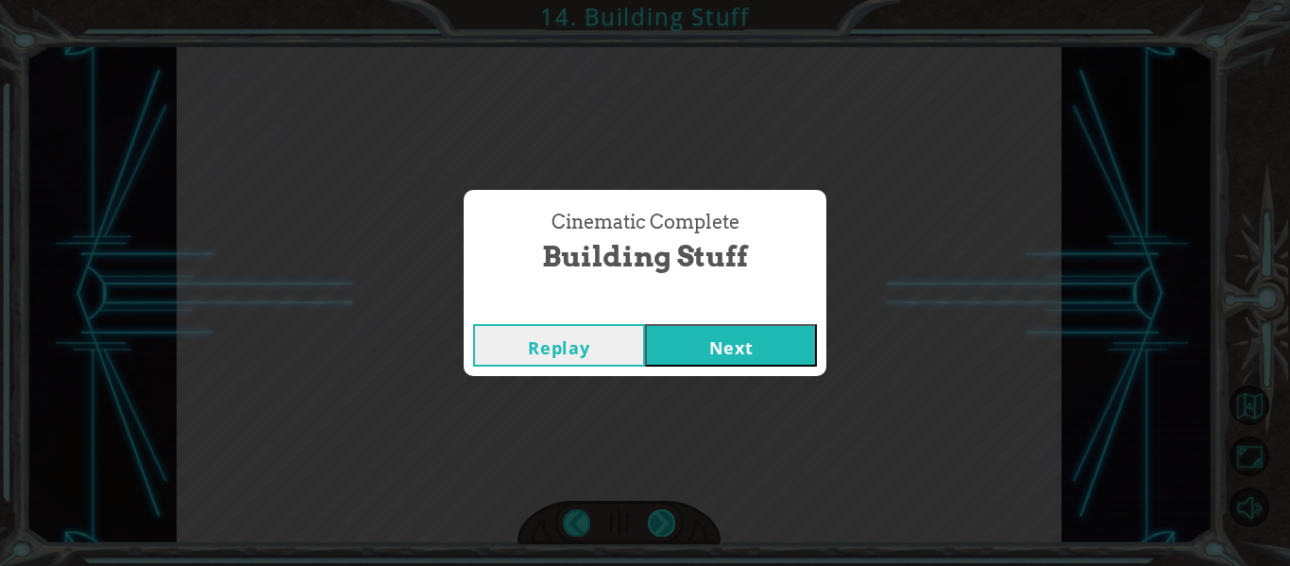
click at [663, 519] on div "Cinematic Complete Building Stuff Replay Next" at bounding box center [645, 283] width 1290 height 566
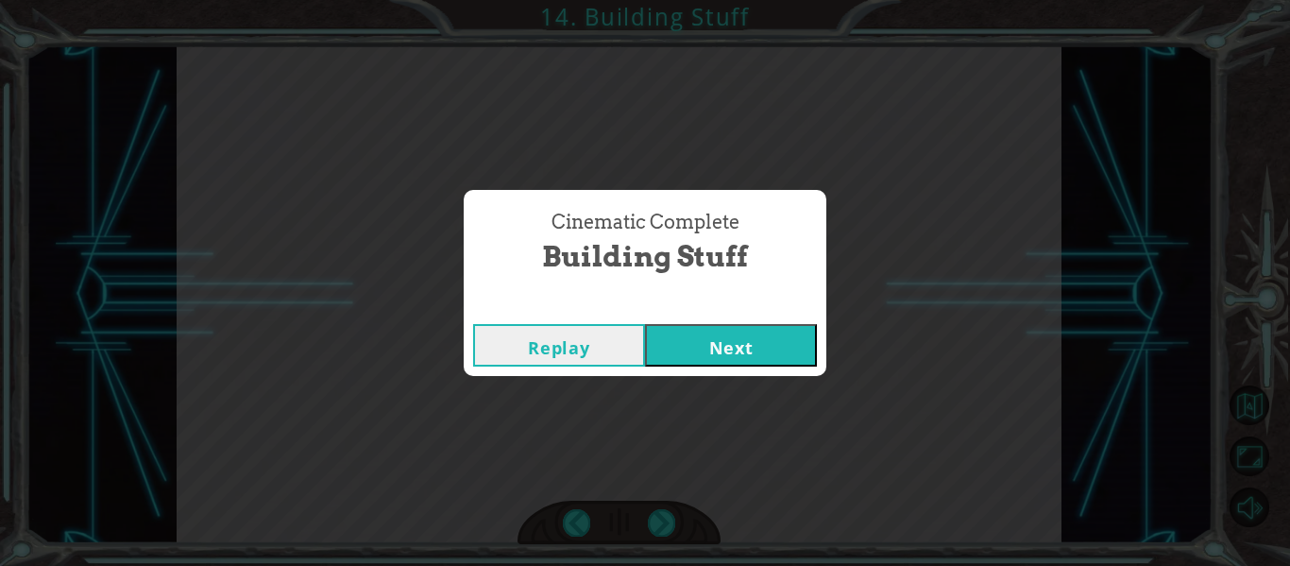
click at [707, 287] on div "Cinematic Complete Building Stuff" at bounding box center [645, 242] width 363 height 105
click at [737, 348] on button "Next" at bounding box center [731, 345] width 172 height 43
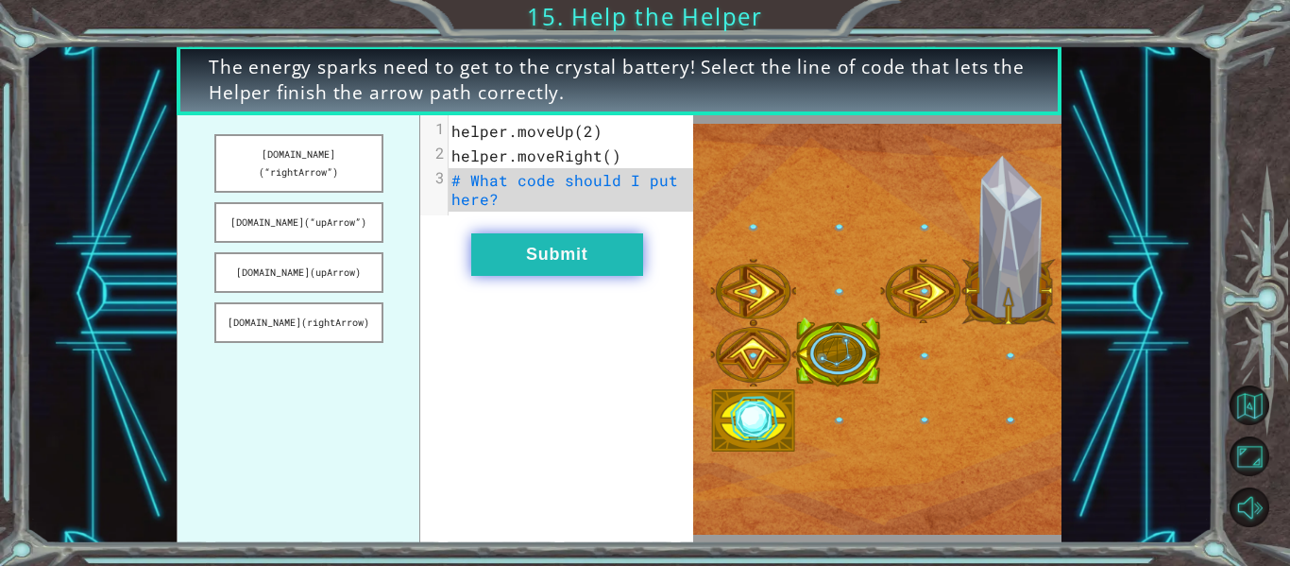
click at [627, 260] on button "Submit" at bounding box center [557, 254] width 172 height 43
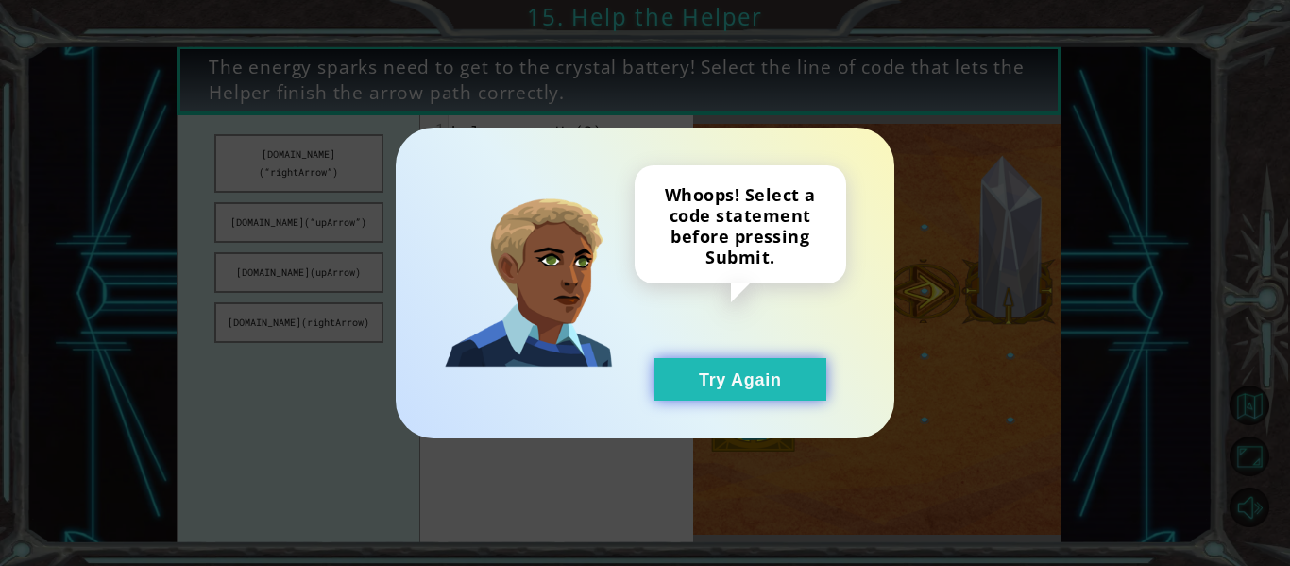
click at [740, 398] on button "Try Again" at bounding box center [741, 379] width 172 height 43
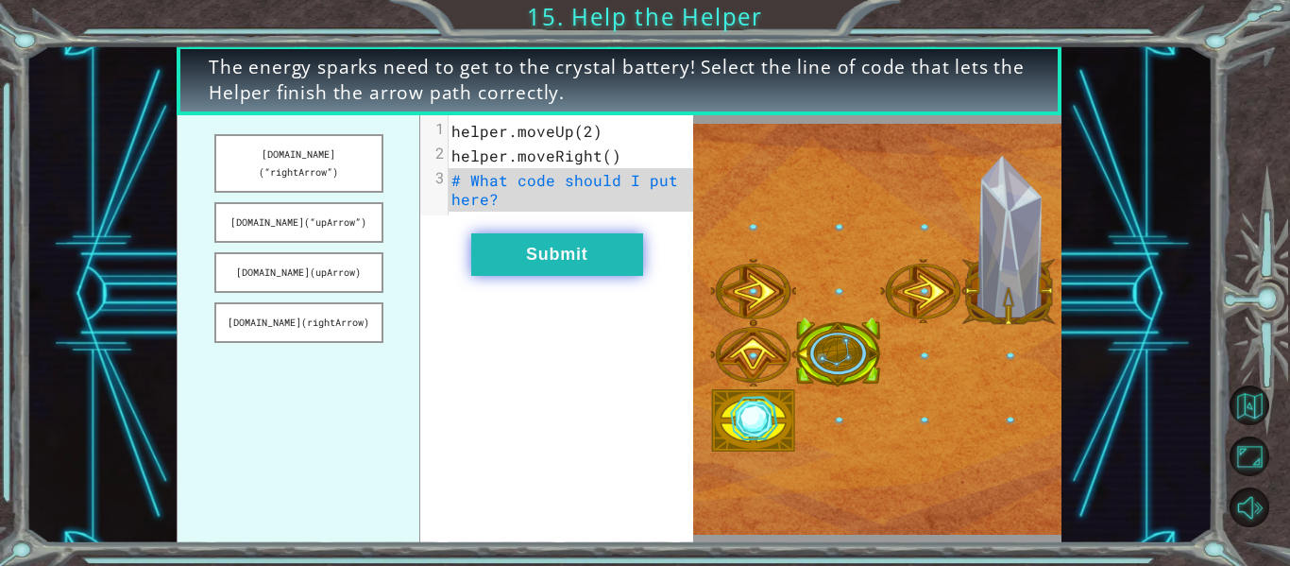
click at [552, 263] on button "Submit" at bounding box center [557, 254] width 172 height 43
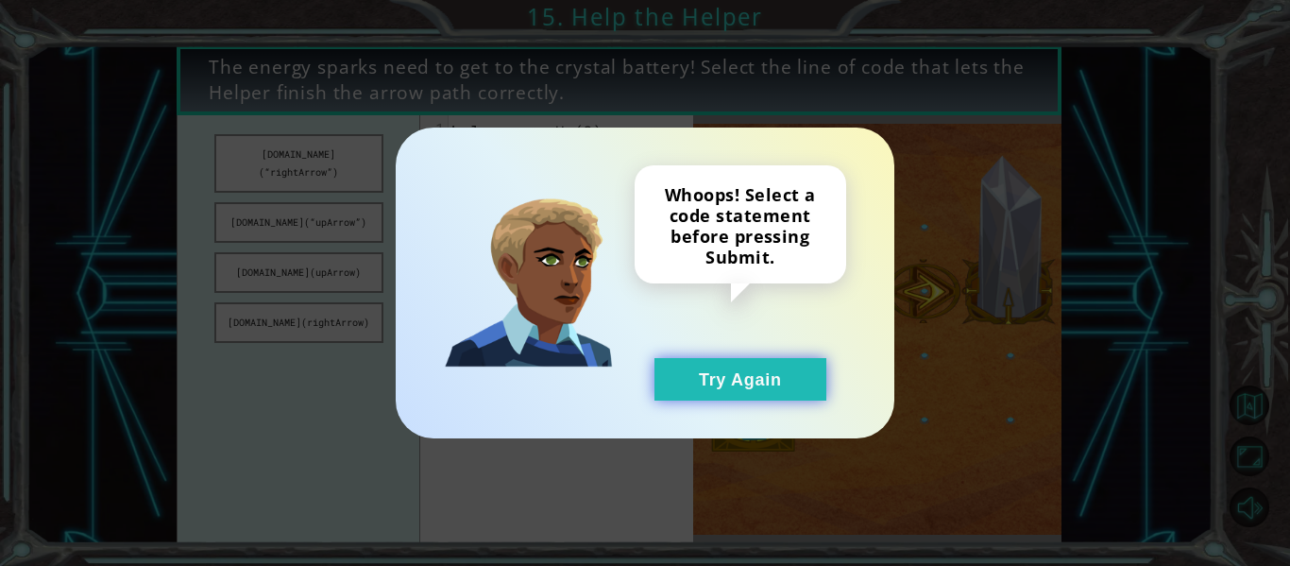
click at [717, 377] on button "Try Again" at bounding box center [741, 379] width 172 height 43
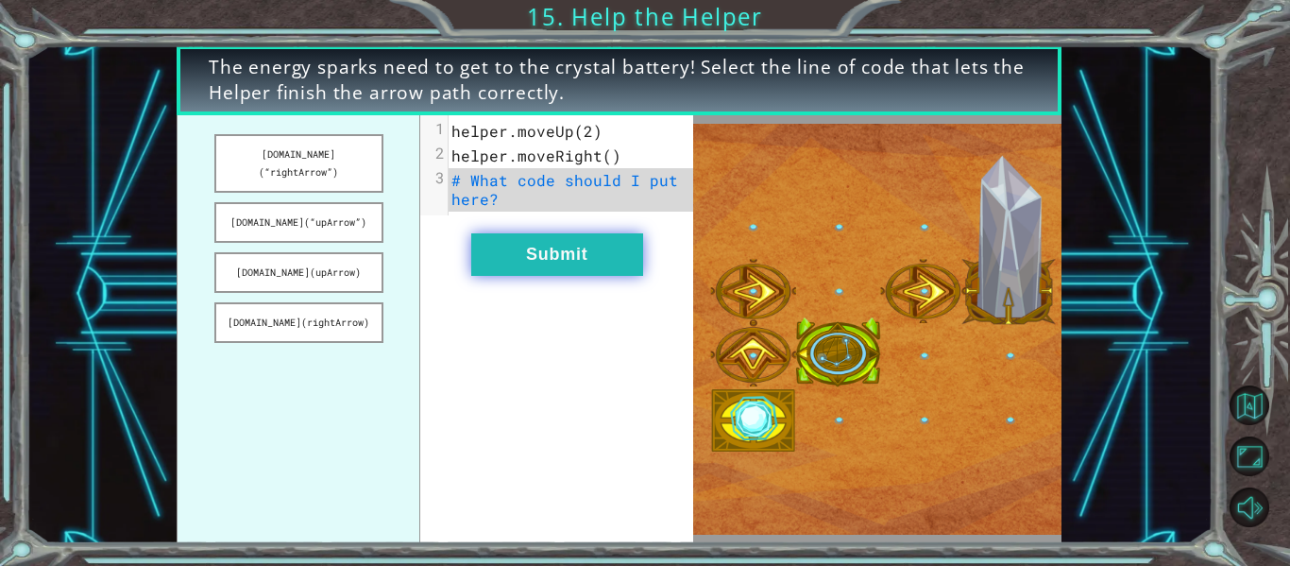
click at [590, 271] on button "Submit" at bounding box center [557, 254] width 172 height 43
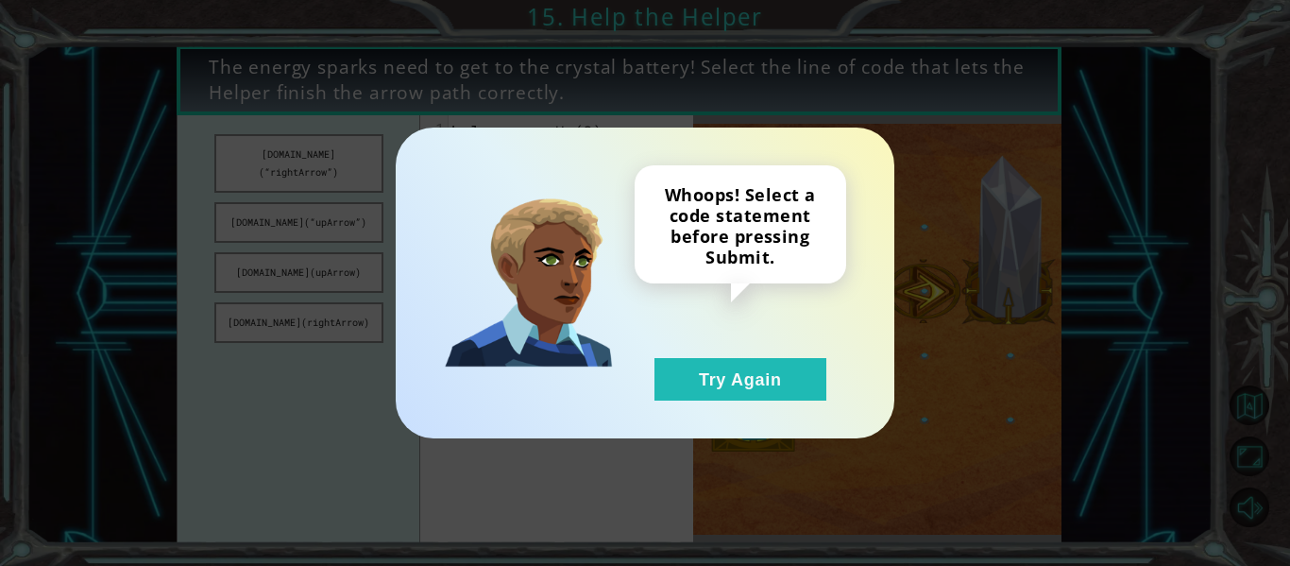
click at [685, 349] on div "Whoops! Select a code statement before pressing Submit. Try Again" at bounding box center [741, 282] width 212 height 235
click at [689, 376] on button "Try Again" at bounding box center [741, 379] width 172 height 43
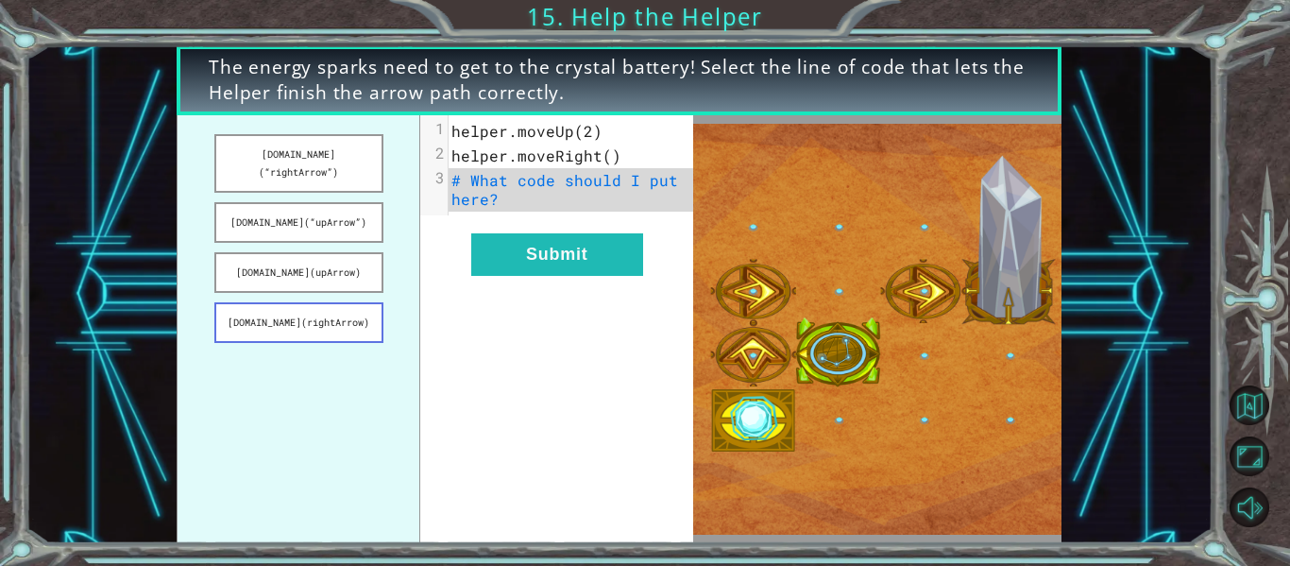
click at [352, 302] on button "[DOMAIN_NAME](rightArrow)" at bounding box center [298, 322] width 169 height 41
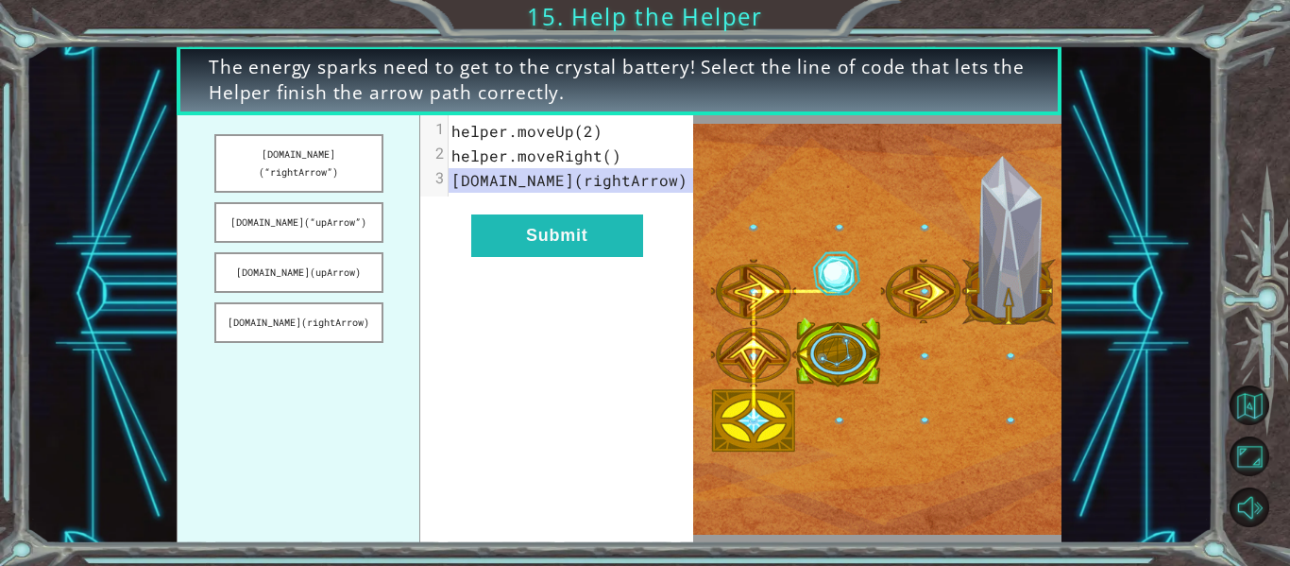
click at [349, 282] on ul "[DOMAIN_NAME](“rightArrow”) [DOMAIN_NAME](“upArrow”) [DOMAIN_NAME](upArrow) [DO…" at bounding box center [299, 329] width 244 height 428
click at [316, 255] on button "[DOMAIN_NAME](upArrow)" at bounding box center [298, 272] width 169 height 41
click at [316, 307] on button "[DOMAIN_NAME](rightArrow)" at bounding box center [298, 322] width 169 height 41
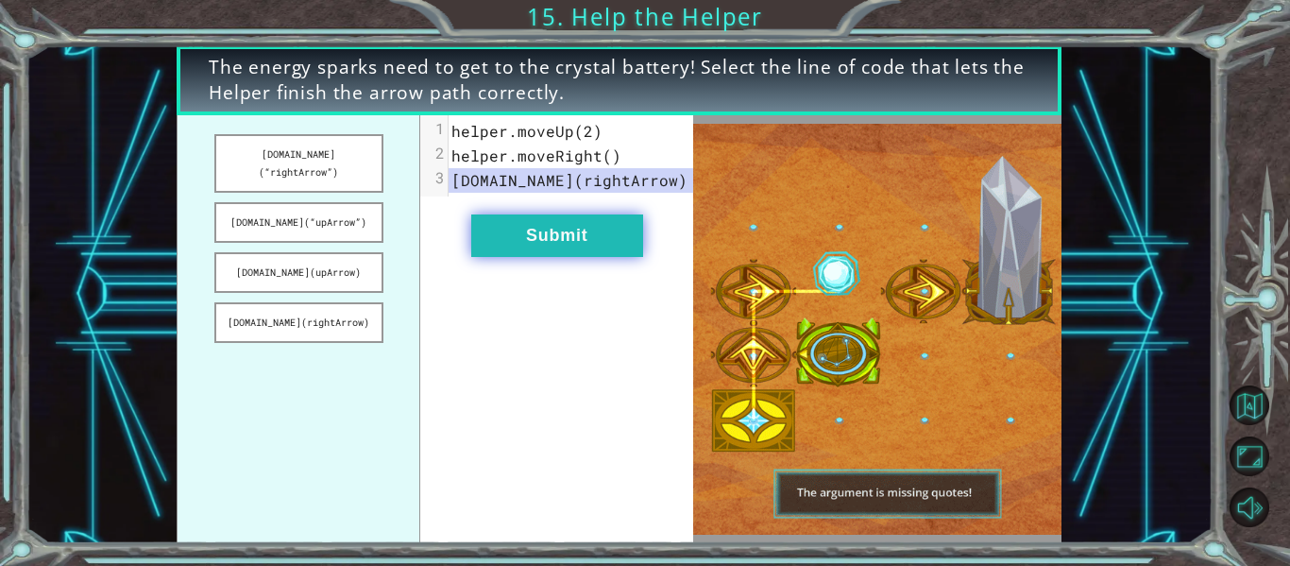
click at [511, 234] on button "Submit" at bounding box center [557, 235] width 172 height 43
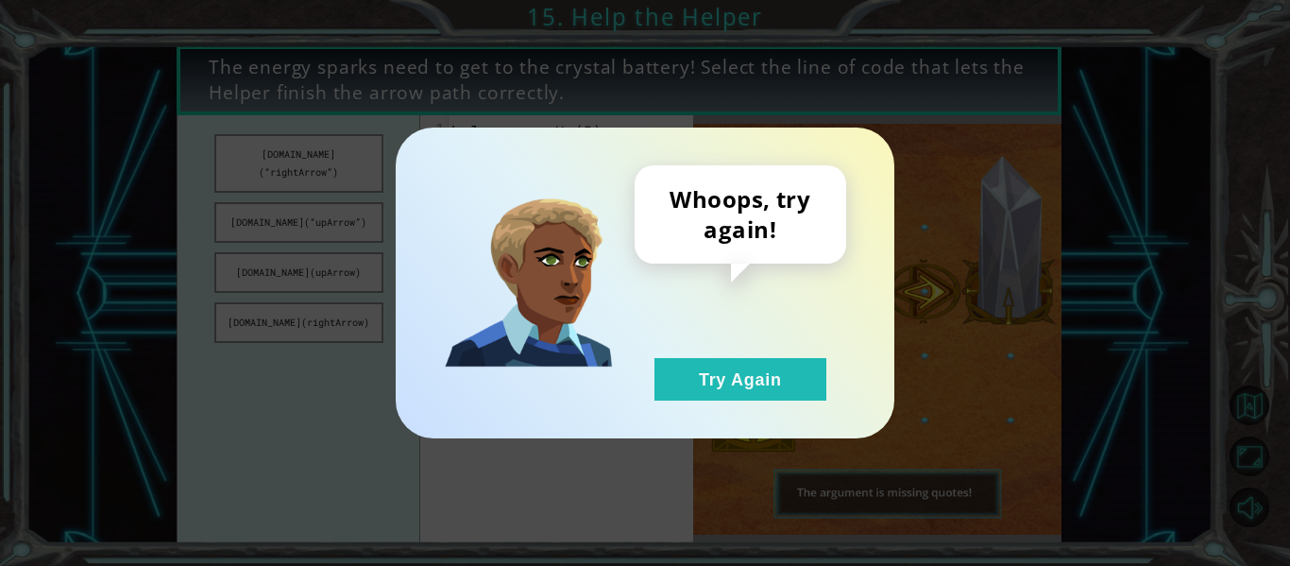
click at [701, 323] on div "Whoops, try again! Try Again" at bounding box center [741, 282] width 212 height 235
click at [700, 396] on button "Try Again" at bounding box center [741, 379] width 172 height 43
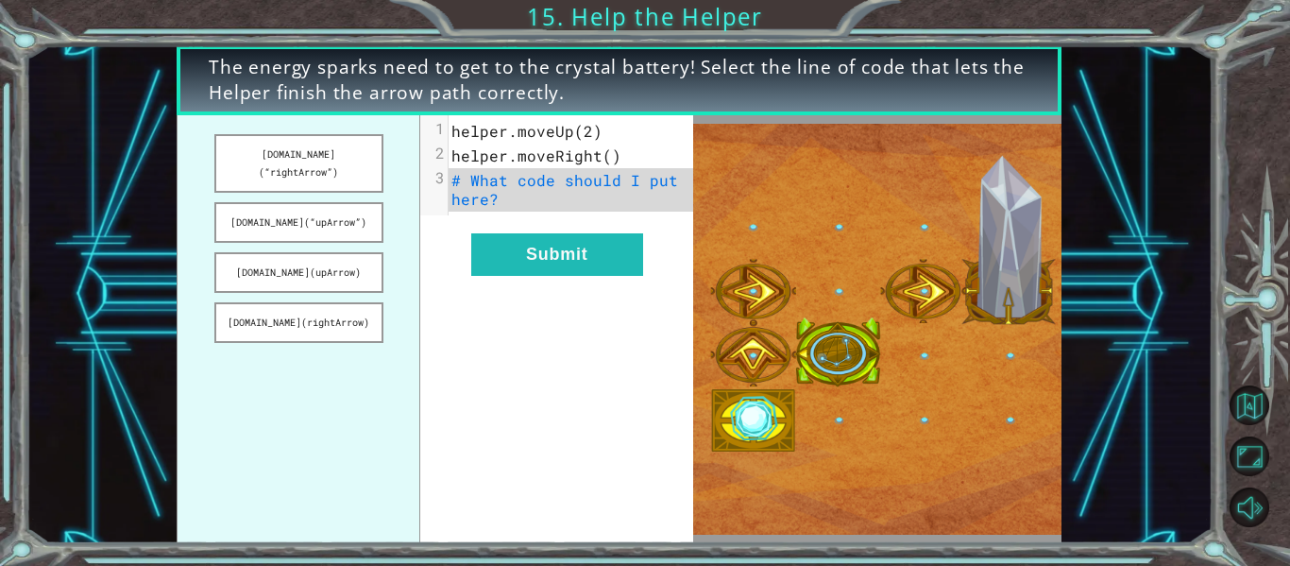
drag, startPoint x: 317, startPoint y: 160, endPoint x: 544, endPoint y: 221, distance: 234.8
click at [544, 221] on div "[DOMAIN_NAME](“rightArrow”) [DOMAIN_NAME](“upArrow”) [DOMAIN_NAME](upArrow) [DO…" at bounding box center [435, 329] width 517 height 428
click at [289, 143] on button "[DOMAIN_NAME](“rightArrow”)" at bounding box center [298, 163] width 169 height 59
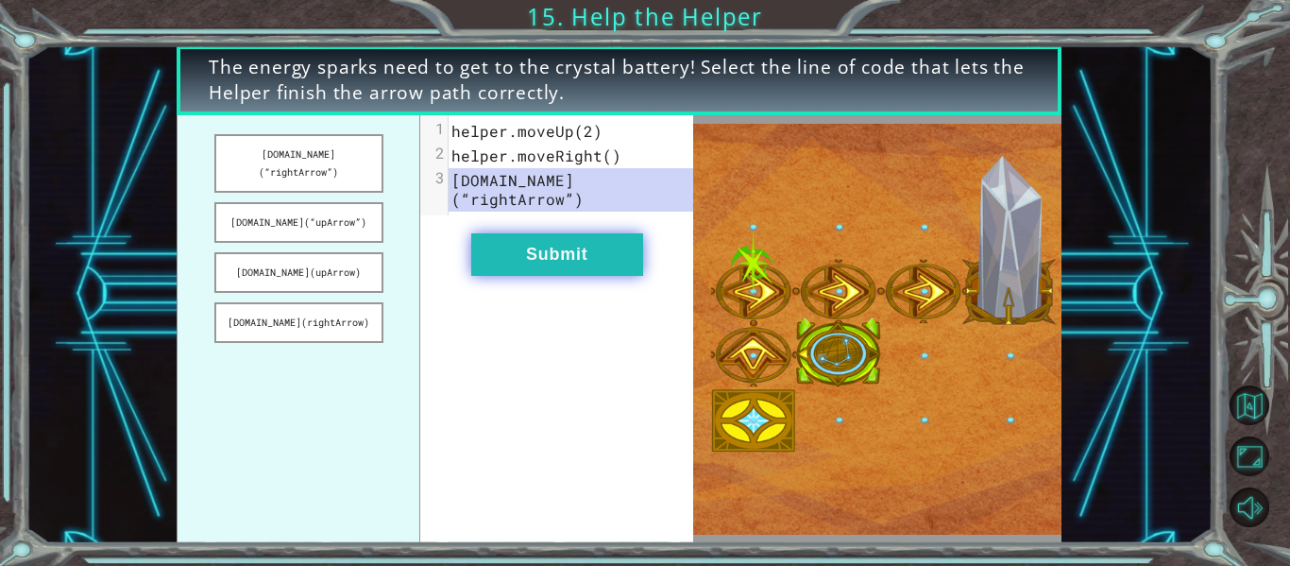
click at [575, 250] on button "Submit" at bounding box center [557, 254] width 172 height 43
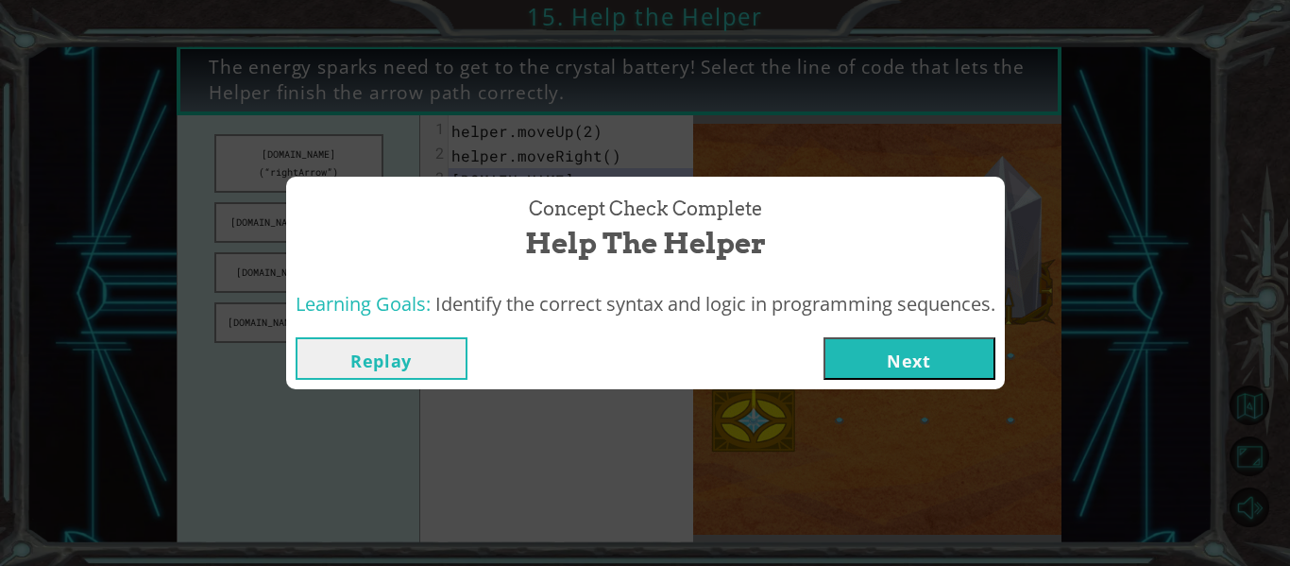
click at [878, 367] on button "Next" at bounding box center [910, 358] width 172 height 43
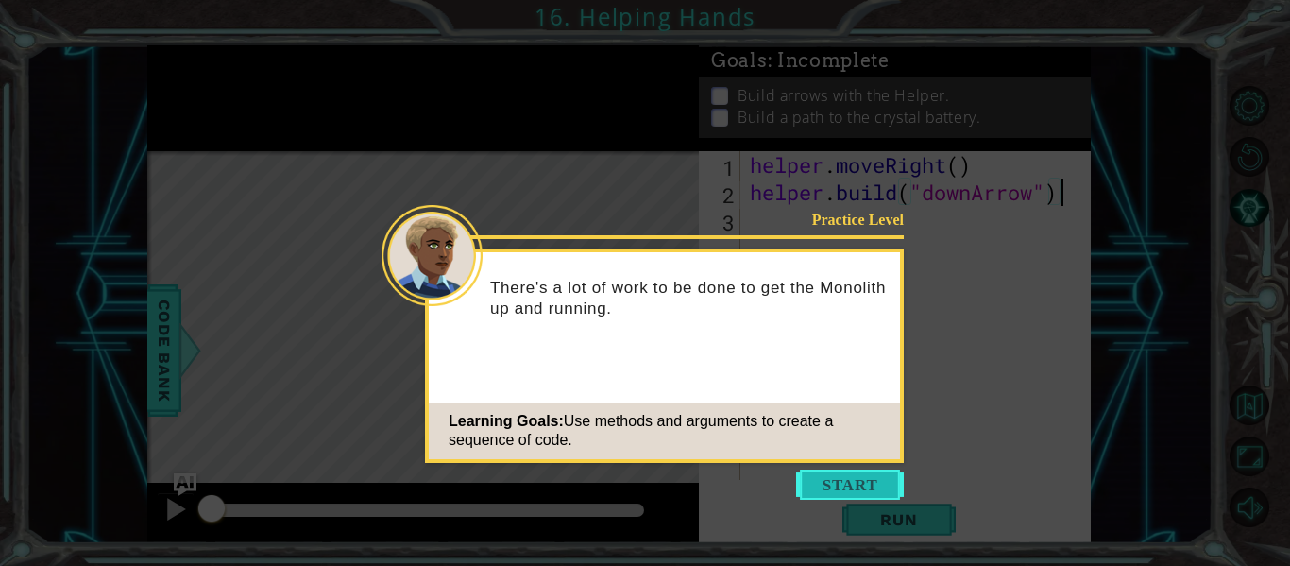
click at [828, 485] on button "Start" at bounding box center [850, 484] width 108 height 30
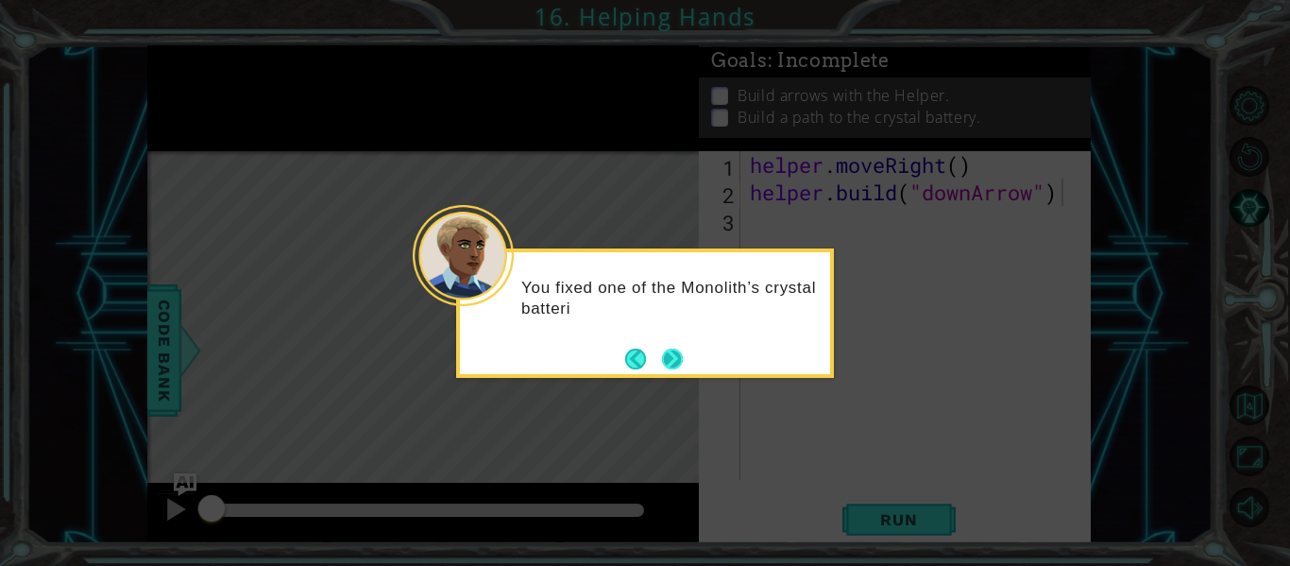
click at [672, 369] on button "Next" at bounding box center [672, 359] width 21 height 21
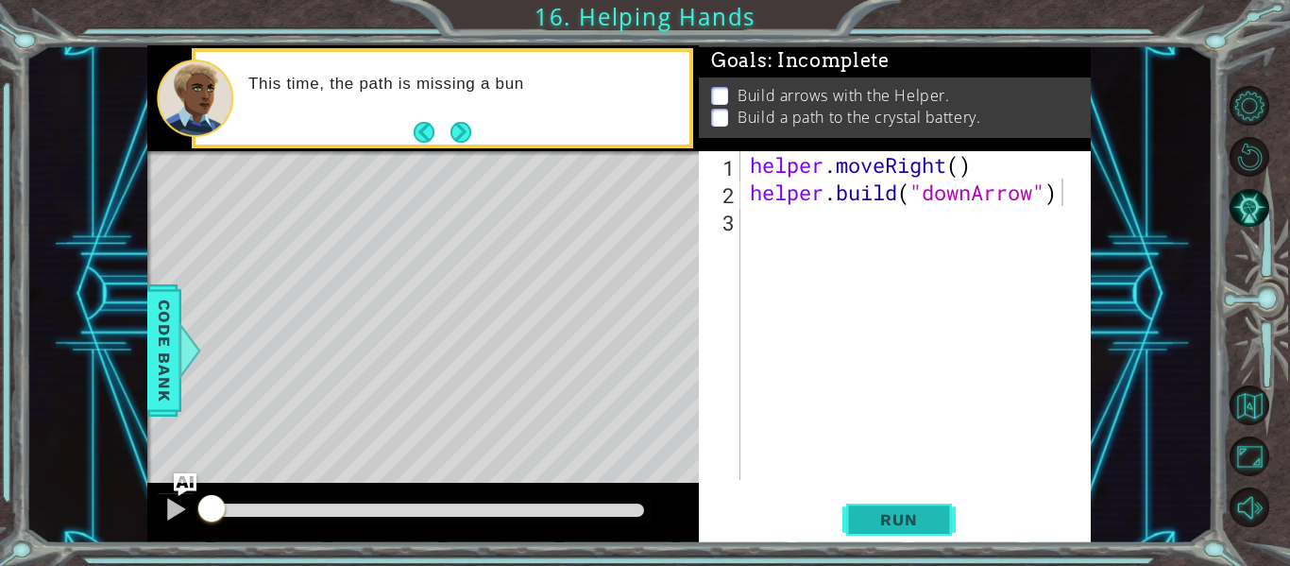
click at [872, 519] on span "Run" at bounding box center [898, 519] width 75 height 19
click at [872, 517] on span "Run" at bounding box center [898, 519] width 75 height 19
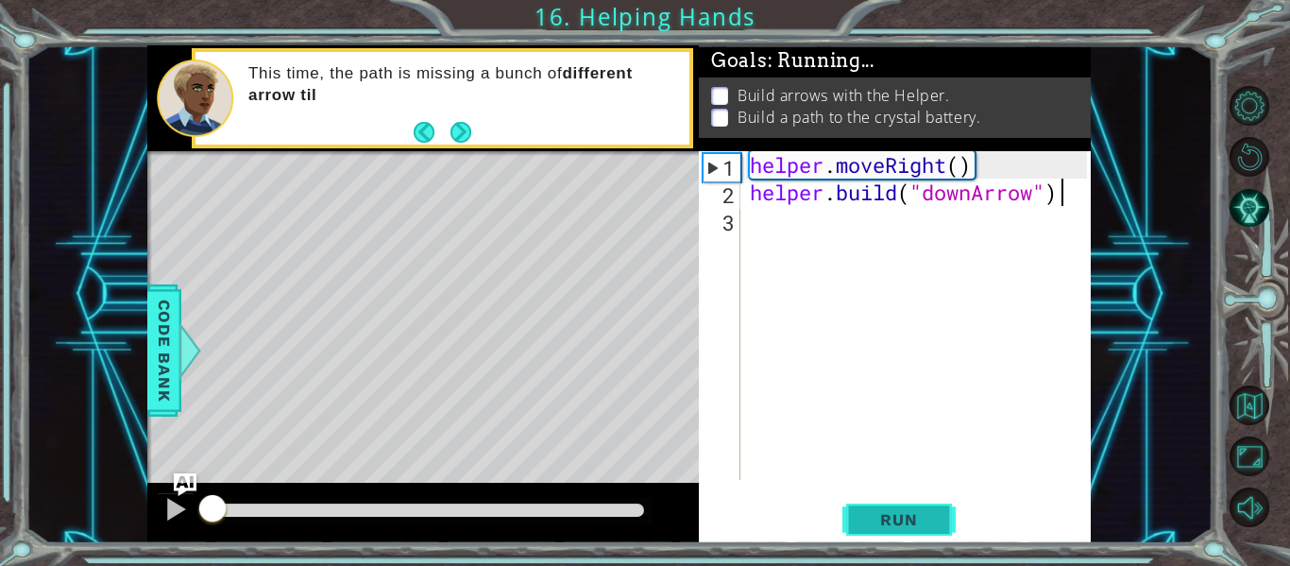
click at [872, 517] on span "Run" at bounding box center [898, 519] width 75 height 19
click at [871, 517] on span "Run" at bounding box center [898, 519] width 75 height 19
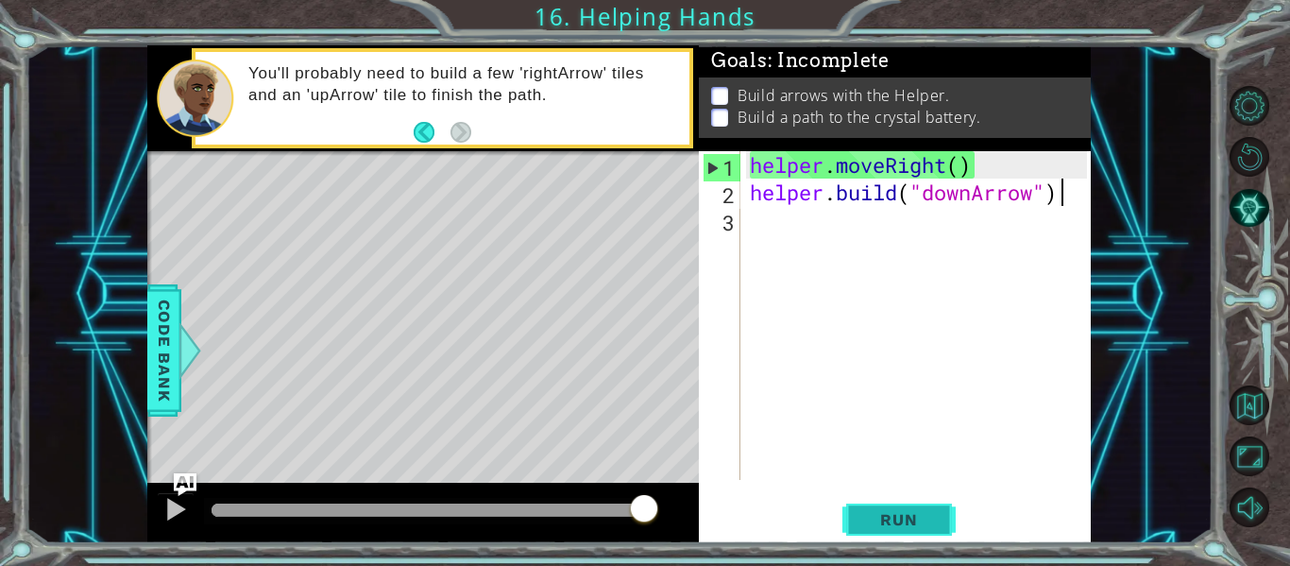
click at [871, 517] on span "Run" at bounding box center [898, 519] width 75 height 19
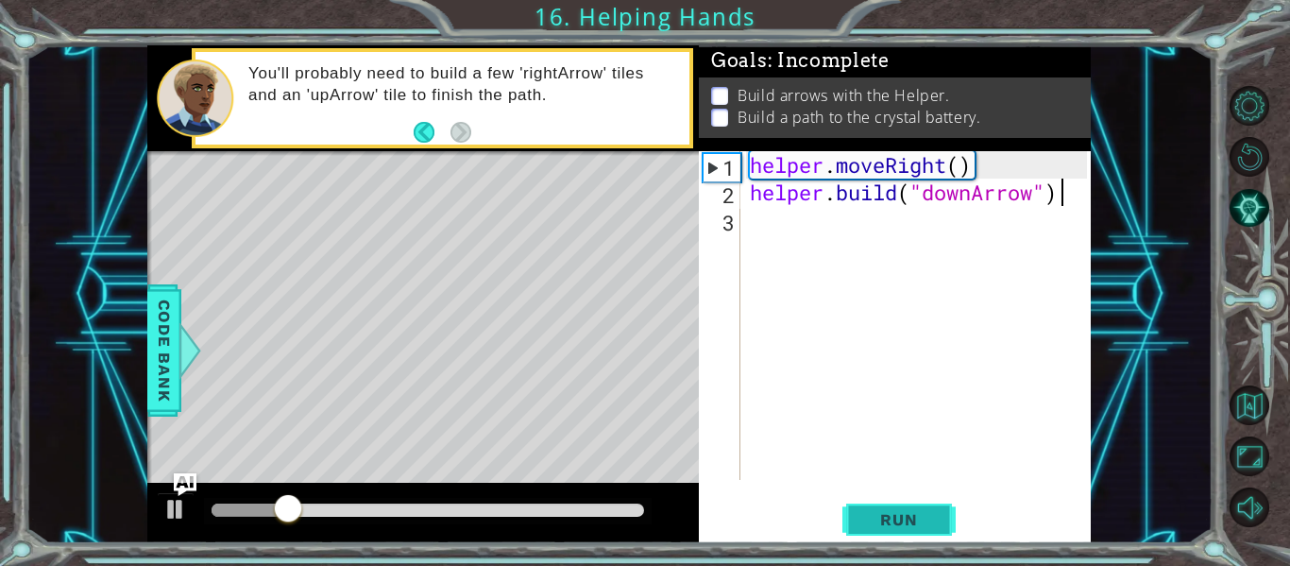
click at [895, 524] on span "Run" at bounding box center [898, 519] width 75 height 19
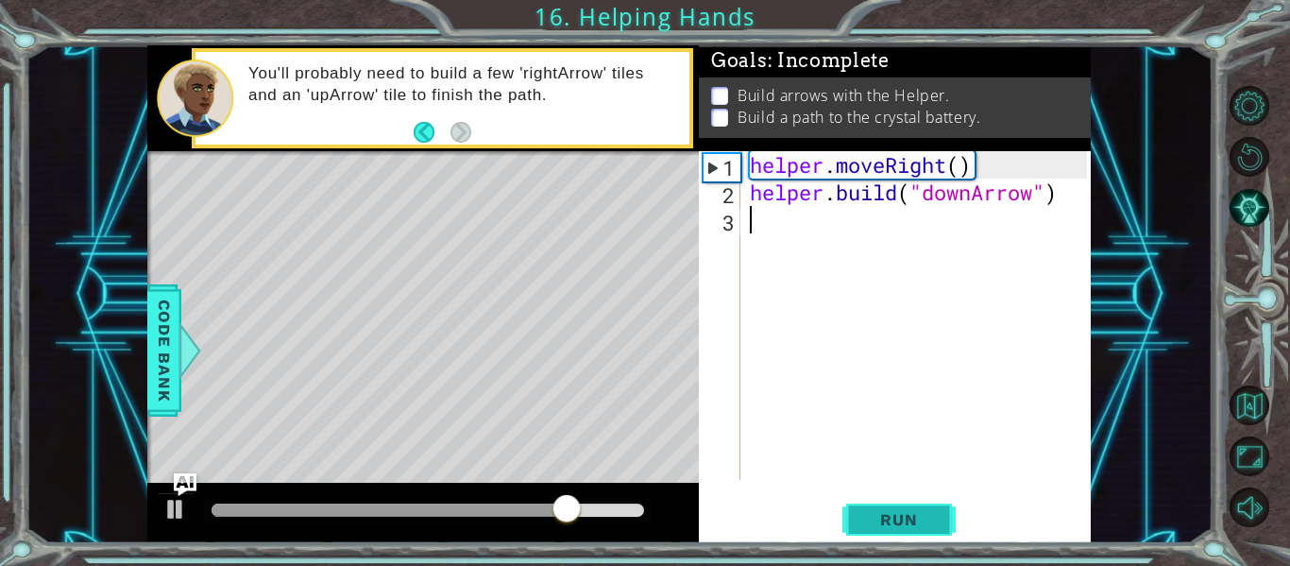
click at [900, 520] on span "Run" at bounding box center [898, 519] width 75 height 19
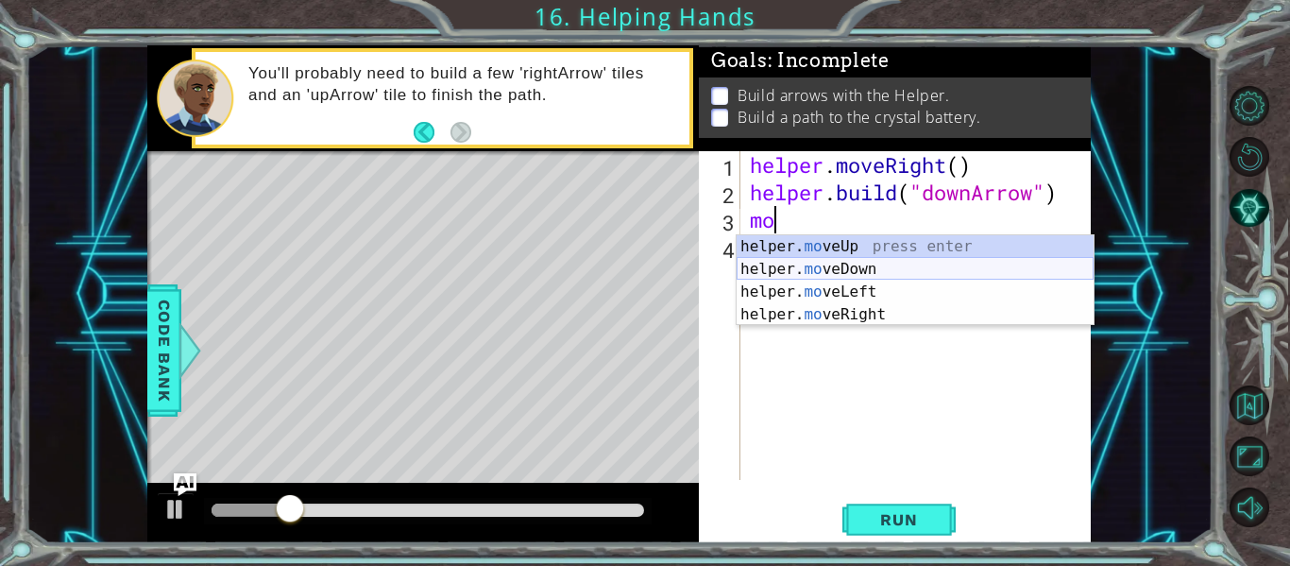
click at [870, 268] on div "helper. mo veUp press enter helper. mo veDown press enter helper. mo veLeft pre…" at bounding box center [915, 303] width 357 height 136
type textarea "helper.moveDown(1)"
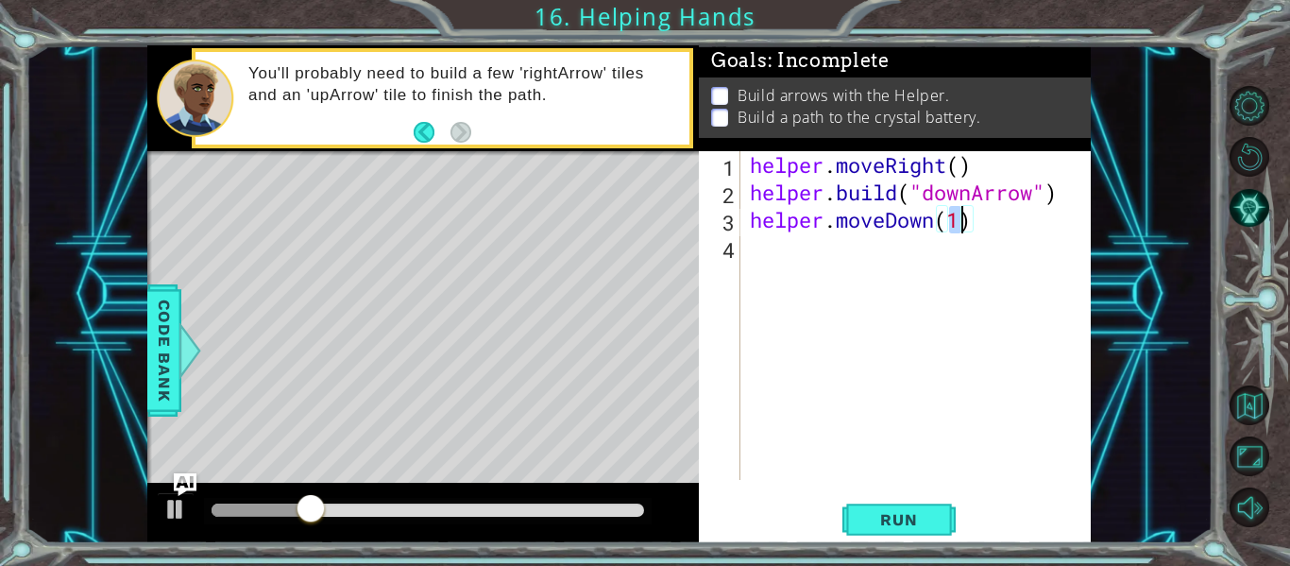
click at [779, 262] on div "helper . moveRight ( ) helper . build ( "downArrow" ) helper . moveDown ( 1 )" at bounding box center [921, 342] width 350 height 383
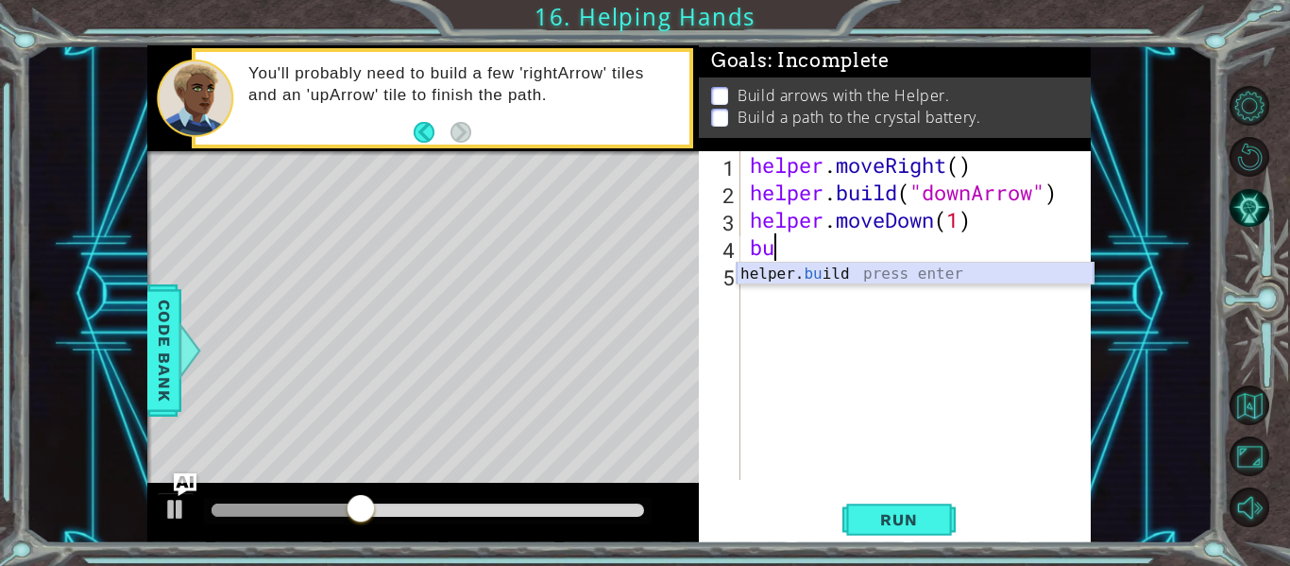
click at [808, 276] on div "helper. bu ild press enter" at bounding box center [915, 297] width 357 height 68
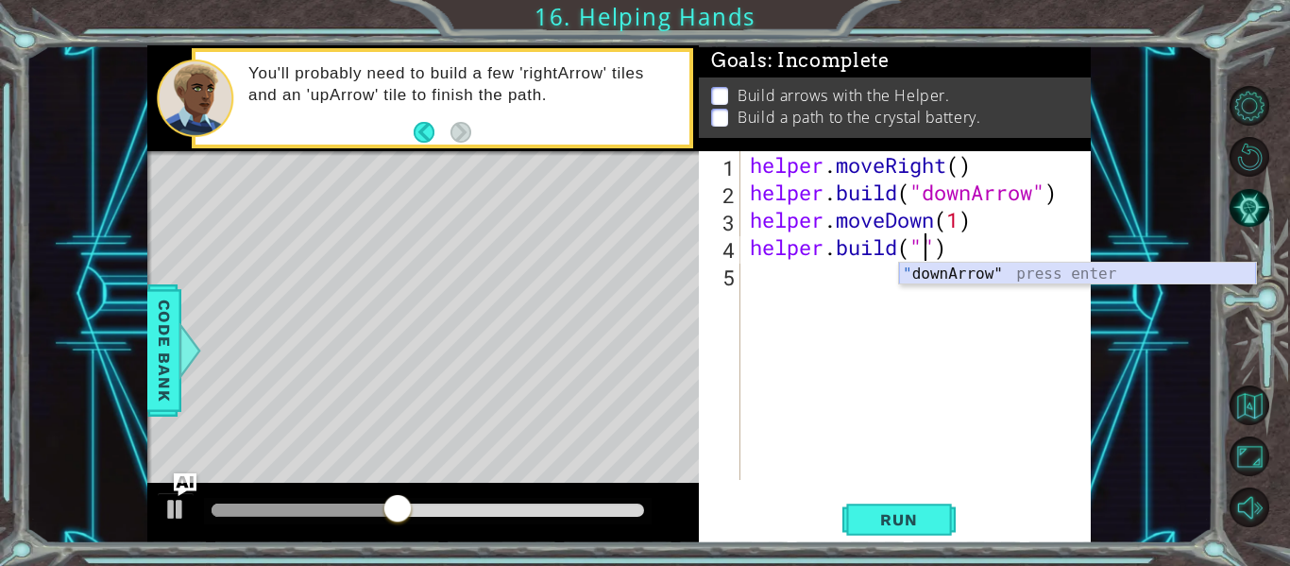
type textarea "[DOMAIN_NAME]("downArrow")"
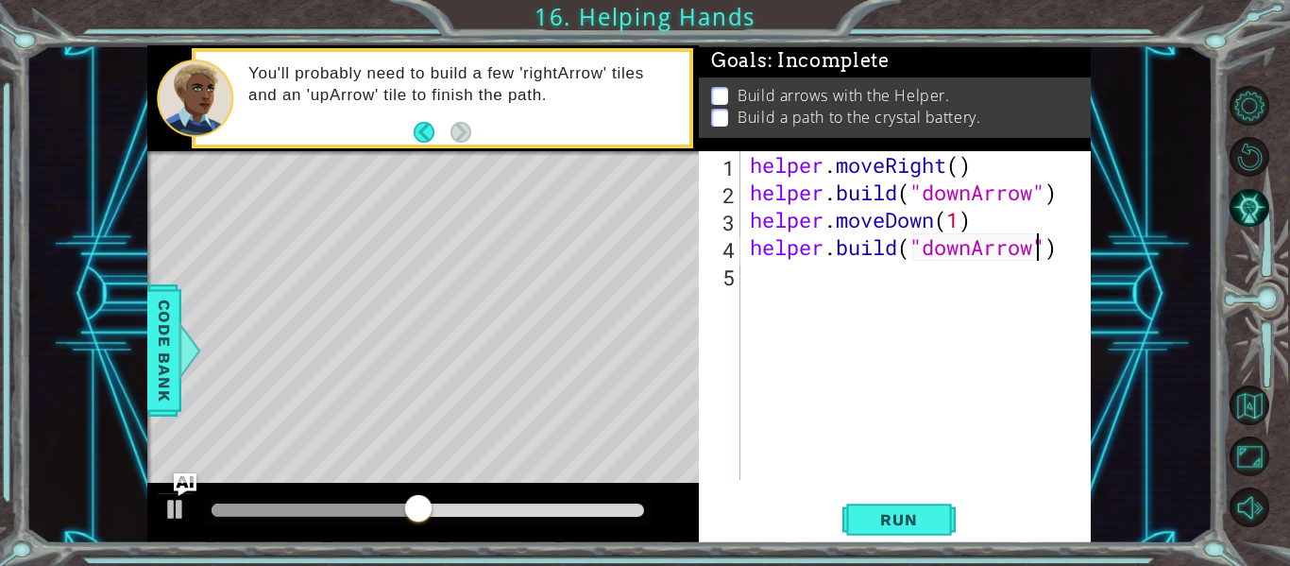
click at [752, 290] on div "helper . moveRight ( ) helper . build ( "downArrow" ) helper . moveDown ( 1 ) h…" at bounding box center [921, 342] width 350 height 383
click at [884, 226] on div "helper . moveRight ( ) helper . build ( "downArrow" ) helper . moveDown ( 1 ) h…" at bounding box center [921, 342] width 350 height 383
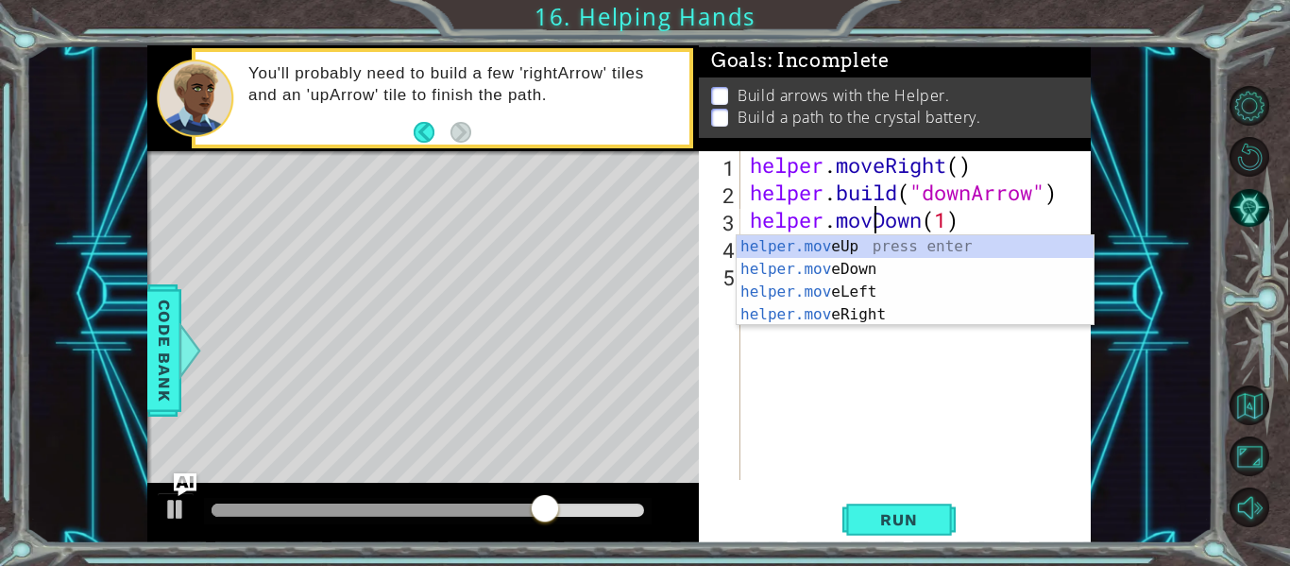
scroll to position [0, 7]
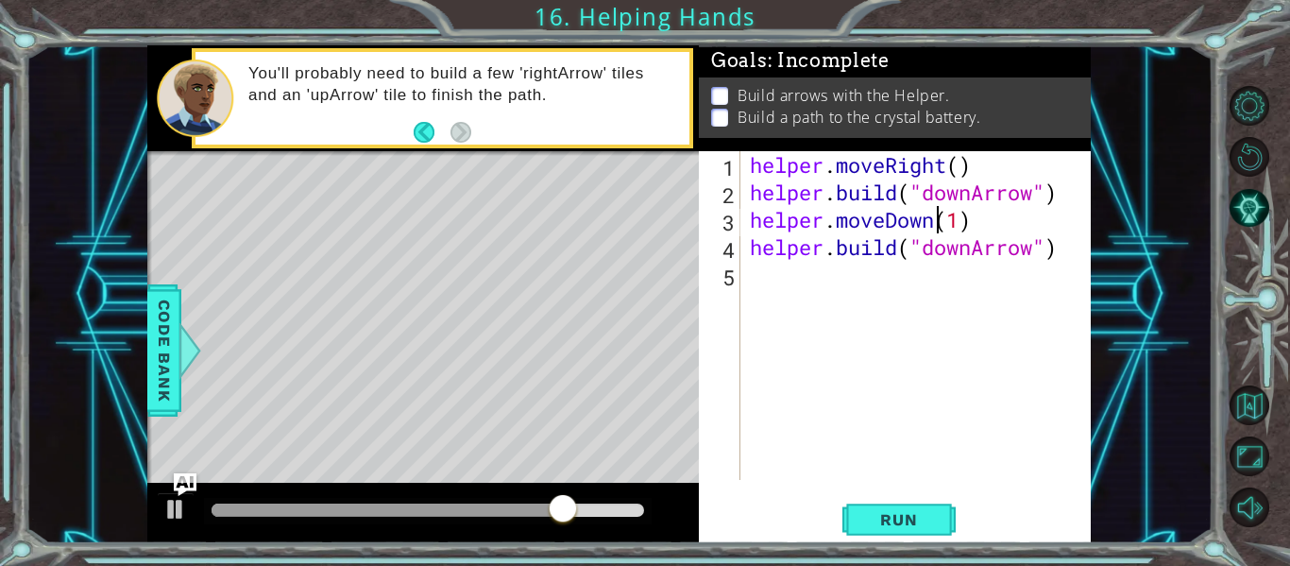
click at [936, 226] on div "helper . moveRight ( ) helper . build ( "downArrow" ) helper . moveDown ( 1 ) h…" at bounding box center [921, 342] width 350 height 383
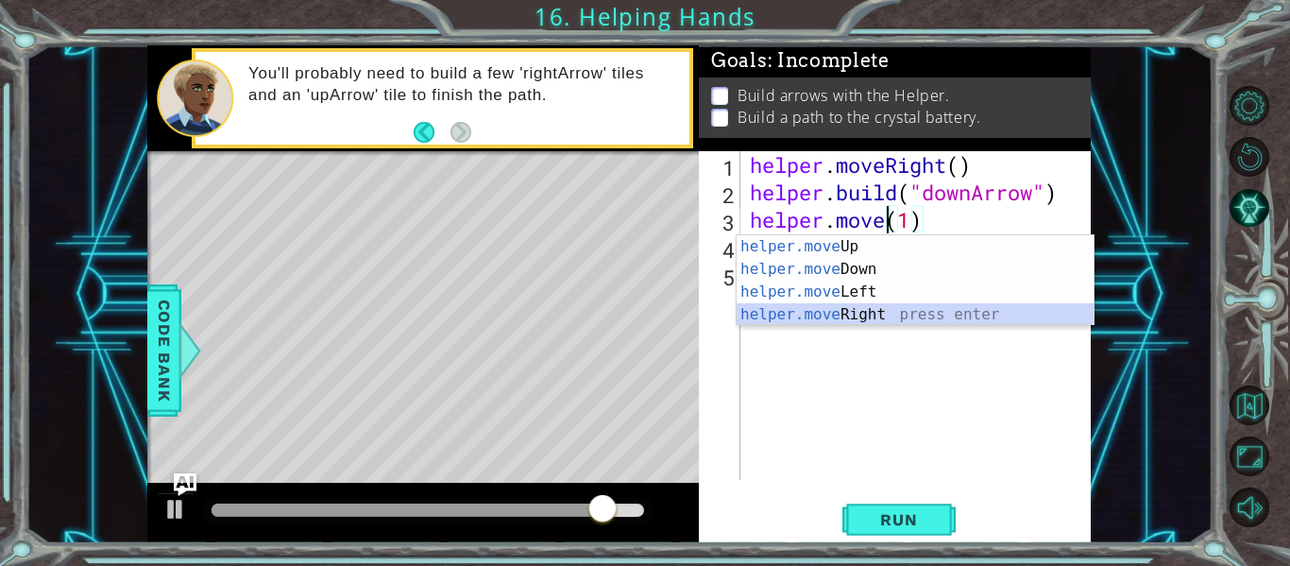
click at [888, 318] on div "helper.move Up press enter helper.move Down press enter helper.move Left press …" at bounding box center [915, 303] width 357 height 136
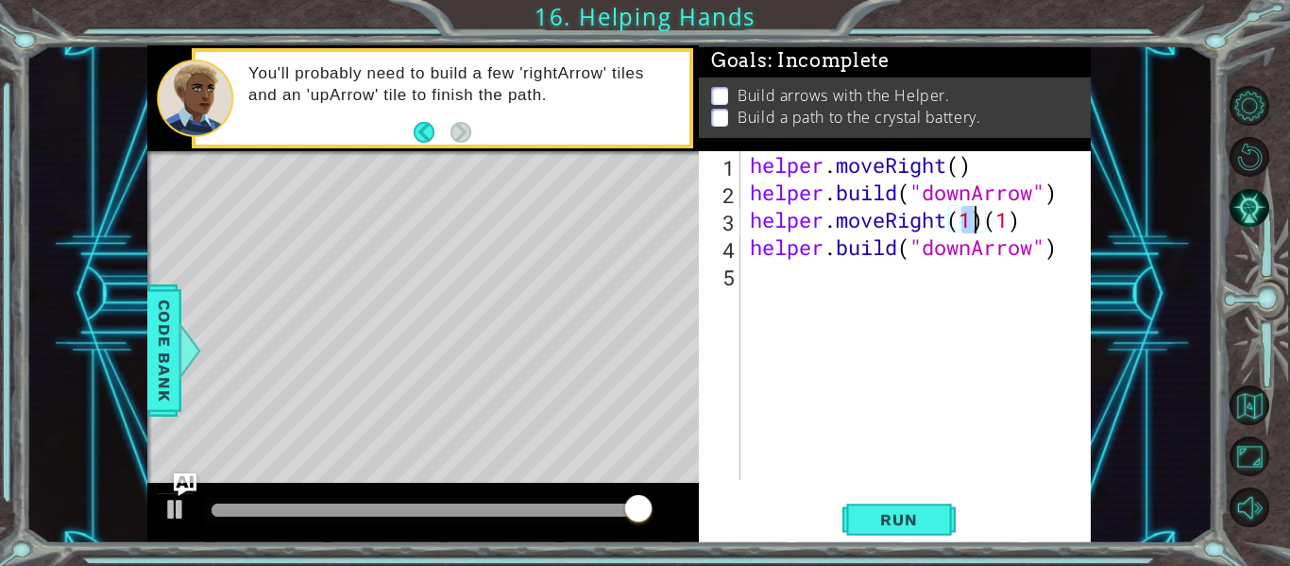
click at [1022, 225] on div "helper . moveRight ( ) helper . build ( "downArrow" ) helper . moveRight ( 1 ) …" at bounding box center [921, 342] width 350 height 383
click at [941, 228] on div "helper . moveRight ( ) helper . build ( "downArrow" ) helper . moveRight ( 1 ) …" at bounding box center [921, 342] width 350 height 383
click at [947, 228] on div "helper . moveRight ( ) helper . build ( "downArrow" ) helper . moveRight ( 1 ) …" at bounding box center [921, 342] width 350 height 383
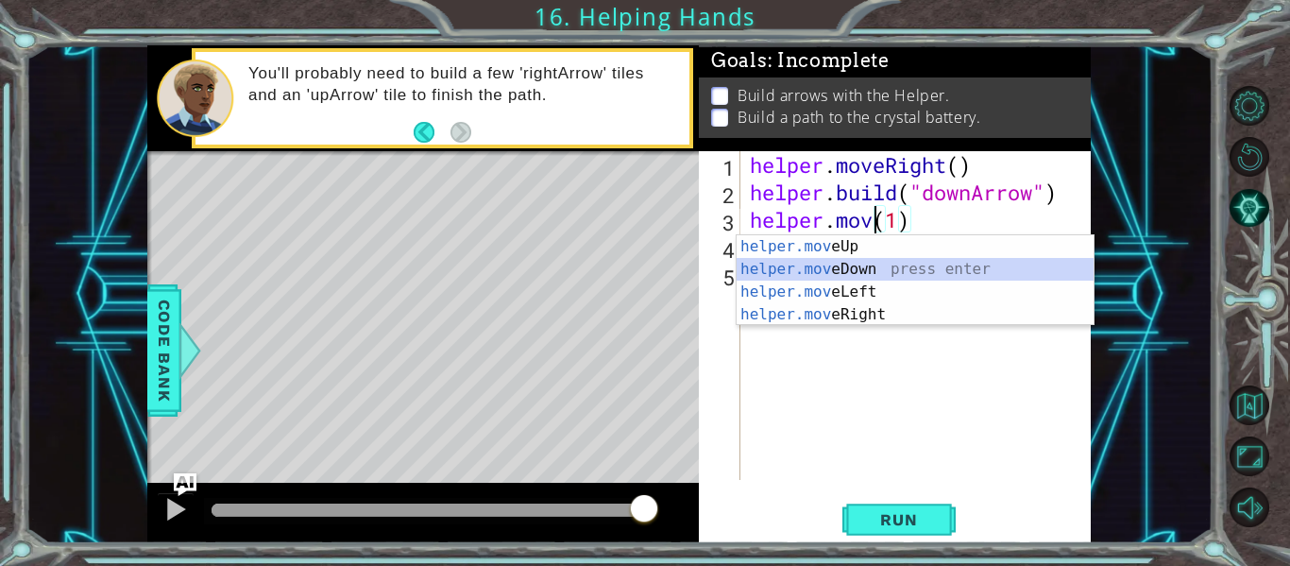
click at [868, 268] on div "helper.mov eUp press enter helper.mov eDown press enter helper.mov eLeft press …" at bounding box center [915, 303] width 357 height 136
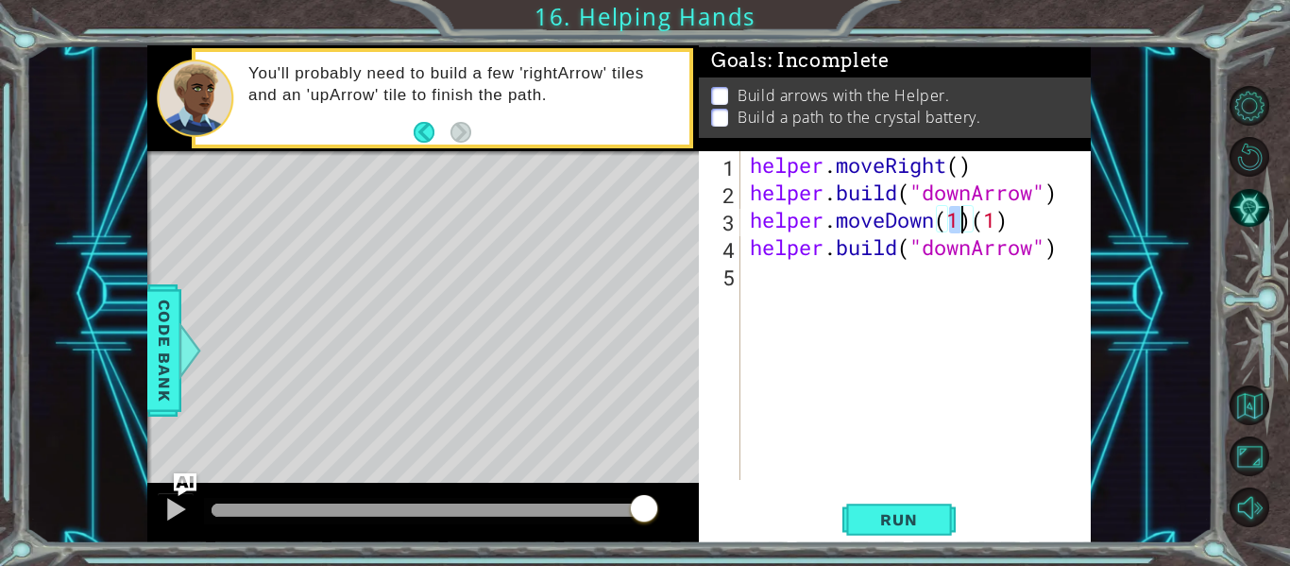
click at [1005, 229] on div "helper . moveRight ( ) helper . build ( "downArrow" ) helper . moveDown ( 1 ) (…" at bounding box center [921, 342] width 350 height 383
click at [1004, 230] on div "helper . moveRight ( ) helper . build ( "downArrow" ) helper . moveDown ( 1 ) (…" at bounding box center [921, 342] width 350 height 383
click at [876, 523] on span "Run" at bounding box center [898, 519] width 75 height 19
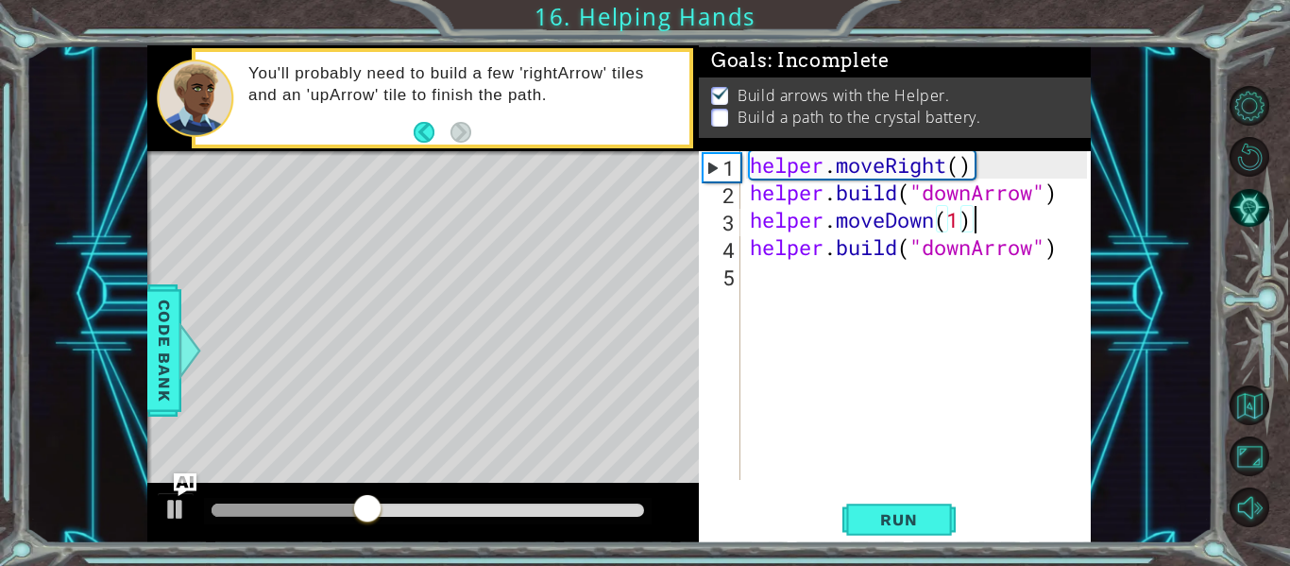
click at [975, 252] on div "helper . moveRight ( ) helper . build ( "downArrow" ) helper . moveDown ( 1 ) h…" at bounding box center [921, 342] width 350 height 383
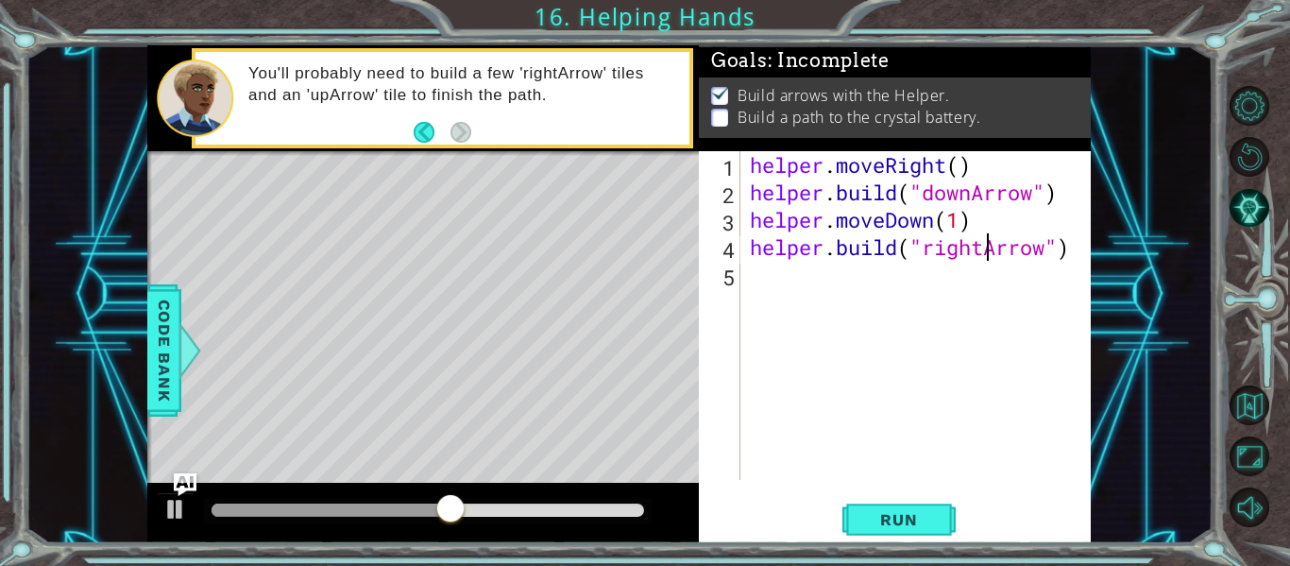
scroll to position [0, 11]
type textarea "[DOMAIN_NAME]("rightArrow")"
click at [910, 519] on span "Run" at bounding box center [898, 519] width 75 height 19
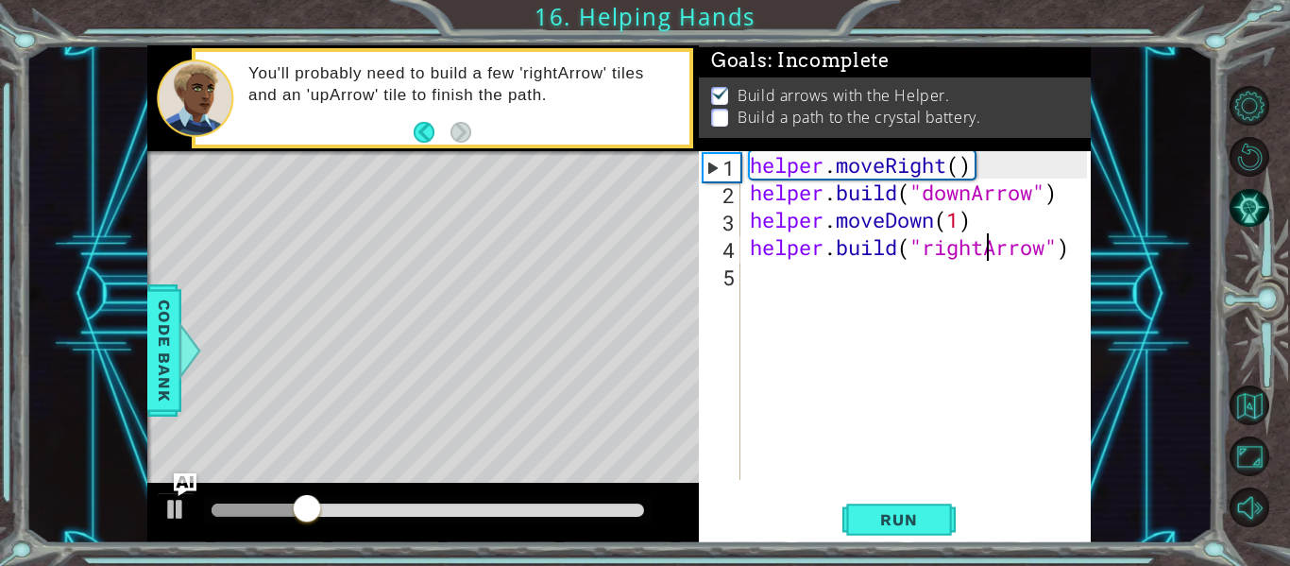
click at [779, 291] on div "helper . moveRight ( ) helper . build ( "downArrow" ) helper . moveDown ( 1 ) h…" at bounding box center [921, 342] width 350 height 383
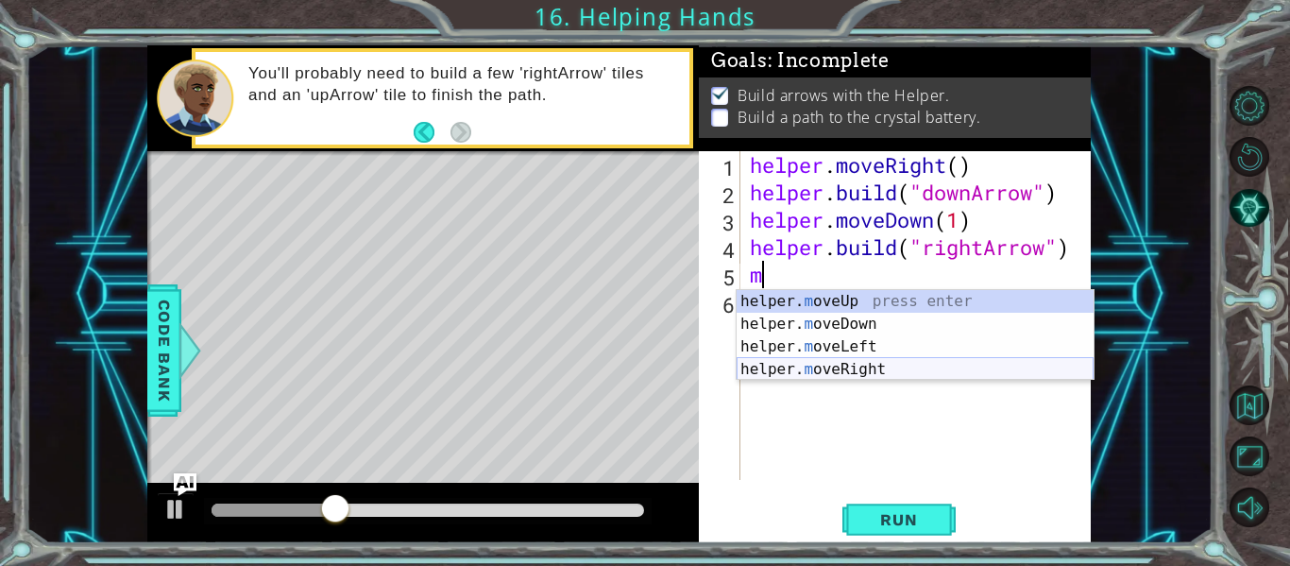
click at [855, 369] on div "helper. m oveUp press enter helper. m oveDown press enter helper. m oveLeft pre…" at bounding box center [915, 358] width 357 height 136
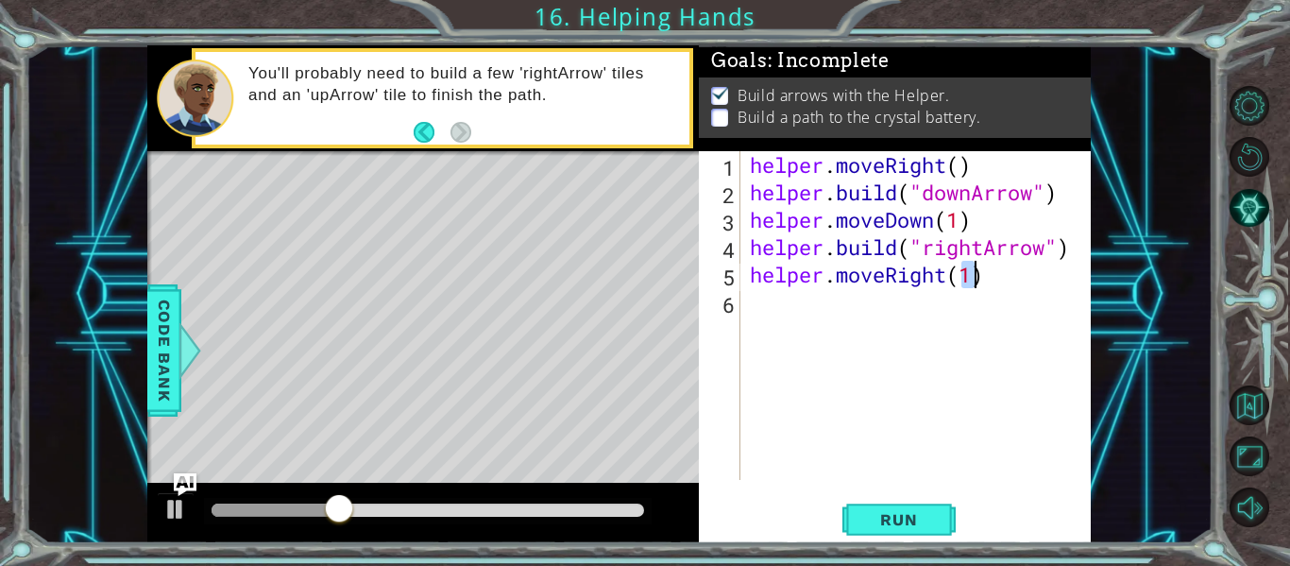
type textarea "helper.moveRight(1)"
click at [799, 310] on div "helper . moveRight ( ) helper . build ( "downArrow" ) helper . moveDown ( 1 ) h…" at bounding box center [921, 342] width 350 height 383
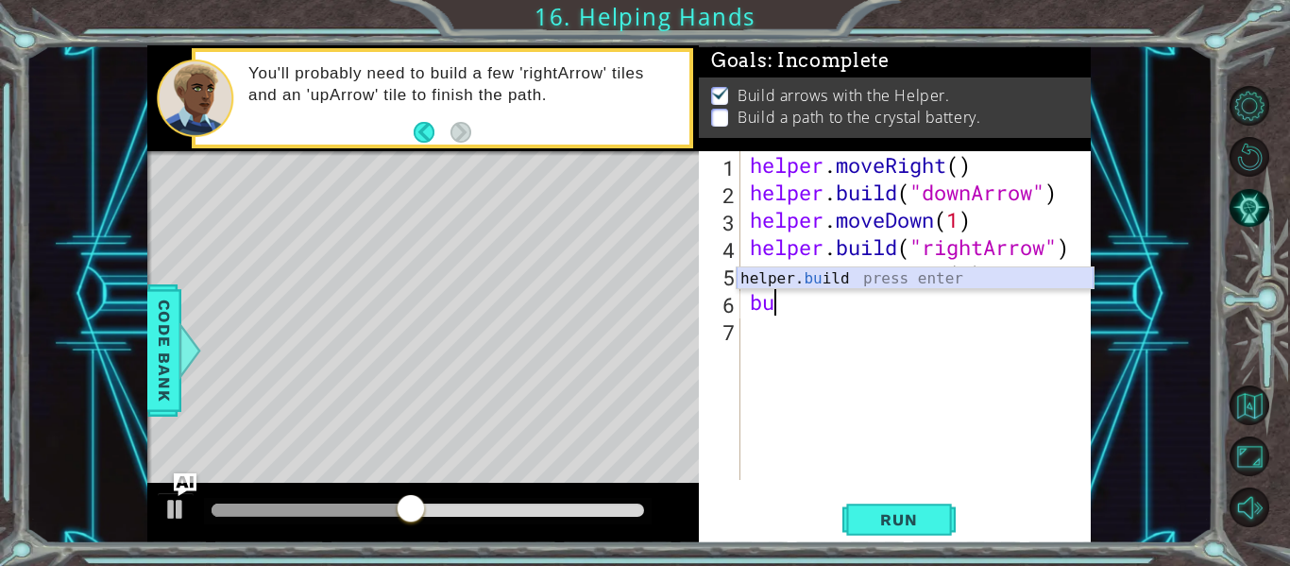
click at [802, 277] on div "helper. bu ild press enter" at bounding box center [915, 301] width 357 height 68
type textarea "[DOMAIN_NAME]("rightArrow")"
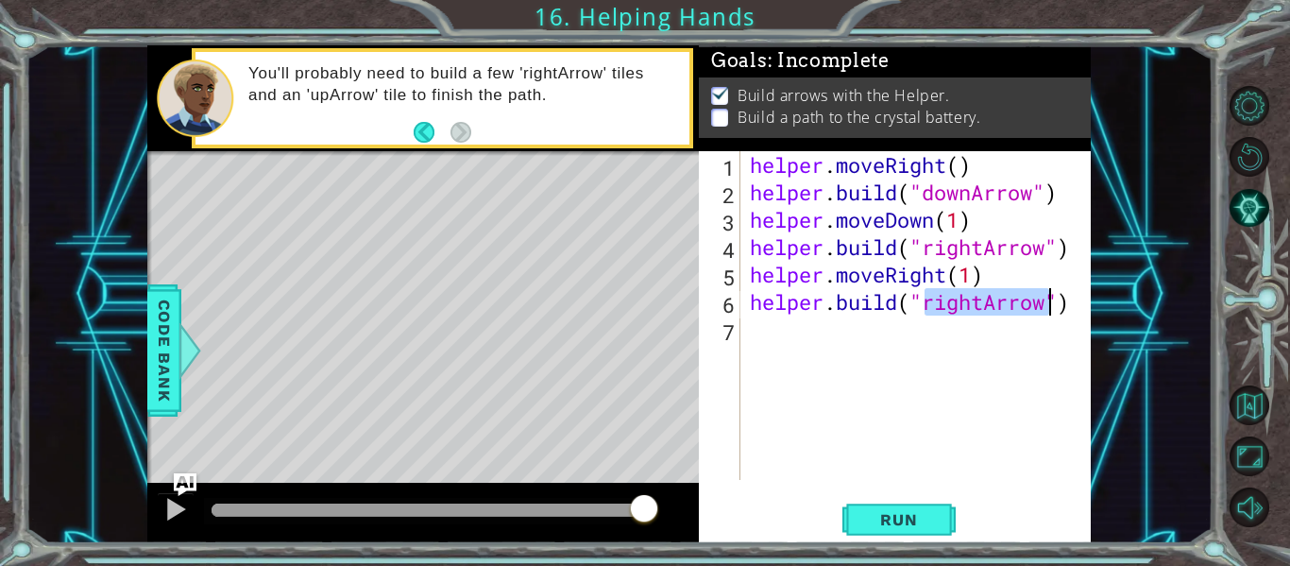
click at [818, 335] on div "helper . moveRight ( ) helper . build ( "downArrow" ) helper . moveDown ( 1 ) h…" at bounding box center [921, 342] width 350 height 383
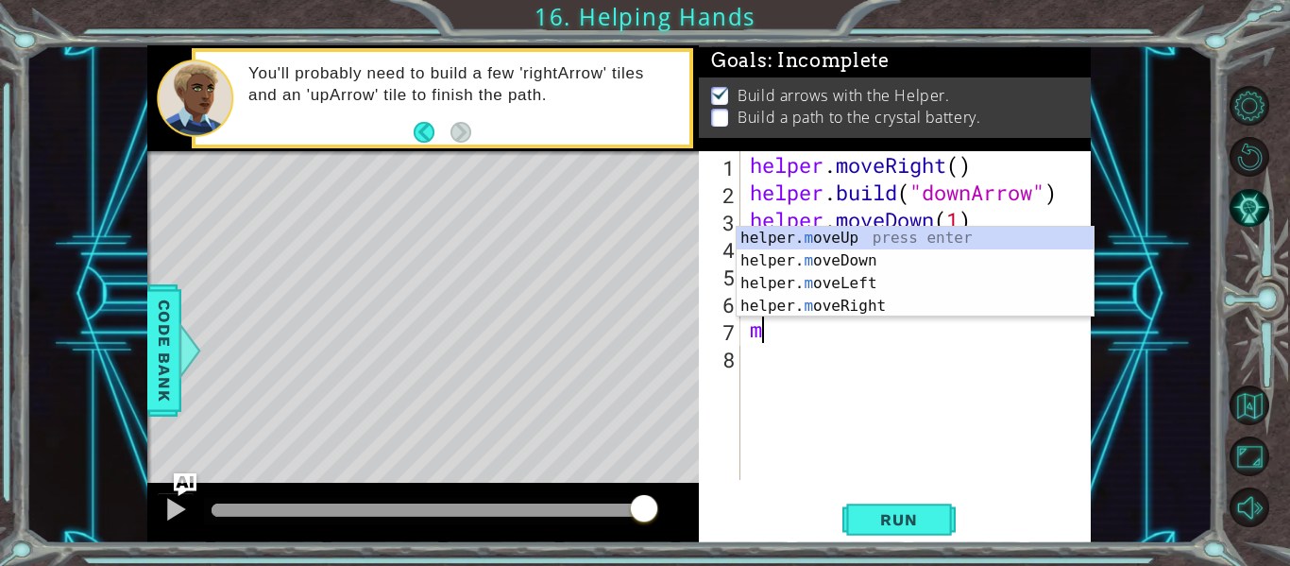
type textarea "m"
click at [881, 315] on body "1 ההההההההההההההההההההההההההההההההההההההההההההההההההההההההההההההההההההההההההההה…" at bounding box center [645, 283] width 1290 height 566
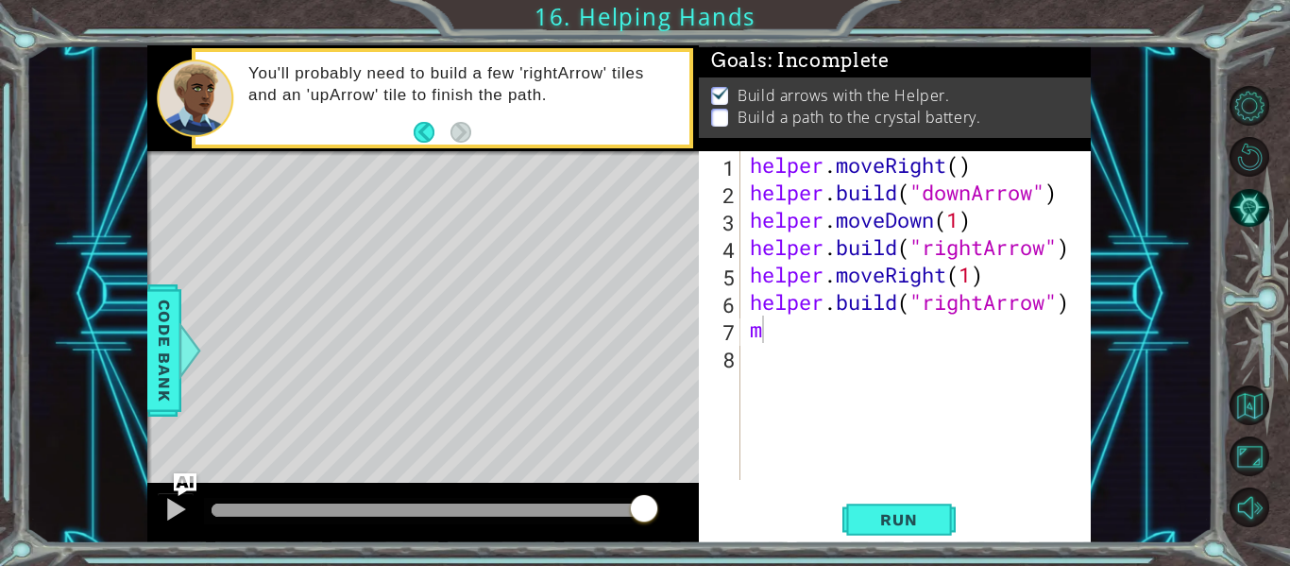
click at [827, 347] on div "helper . moveRight ( ) helper . build ( "downArrow" ) helper . moveDown ( 1 ) h…" at bounding box center [921, 342] width 350 height 383
click at [828, 343] on div "helper . moveRight ( ) helper . build ( "downArrow" ) helper . moveDown ( 1 ) h…" at bounding box center [921, 342] width 350 height 383
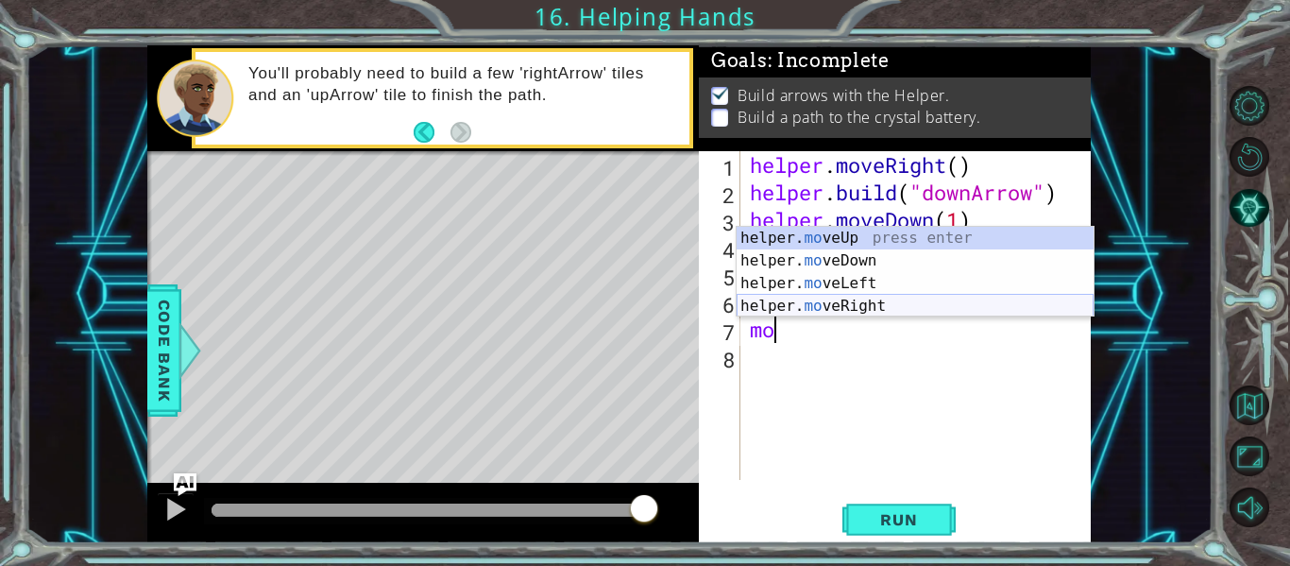
click at [871, 306] on div "helper. mo veUp press enter helper. mo veDown press enter helper. mo veLeft pre…" at bounding box center [915, 295] width 357 height 136
type textarea "helper.moveRight(1)"
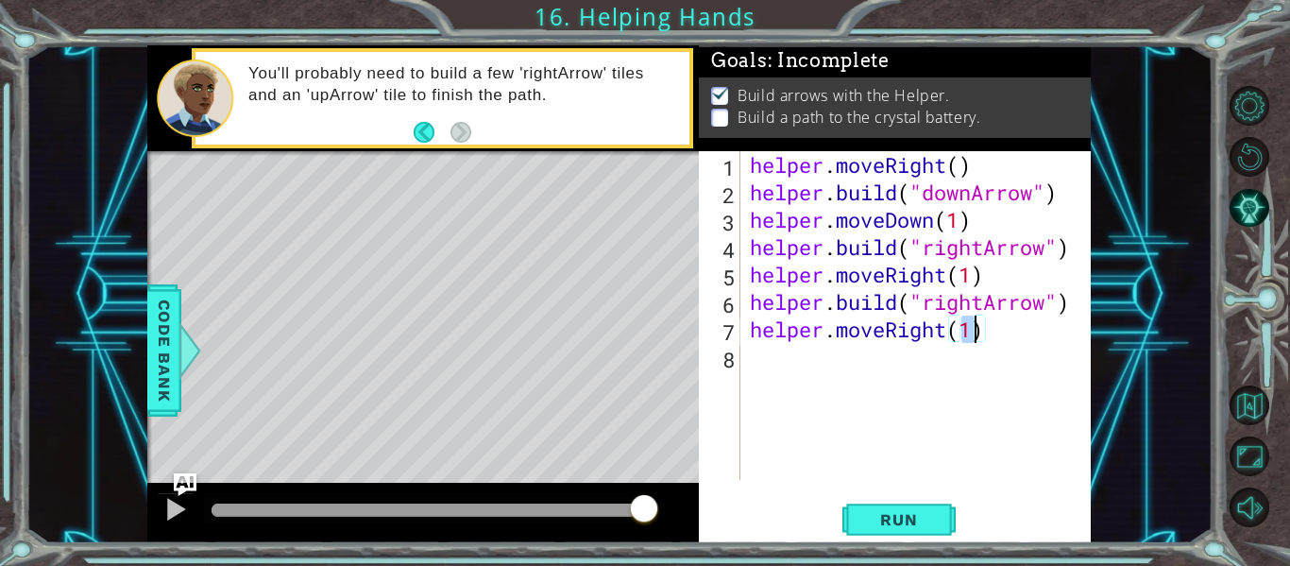
click at [781, 364] on div "helper . moveRight ( ) helper . build ( "downArrow" ) helper . moveDown ( 1 ) h…" at bounding box center [921, 342] width 350 height 383
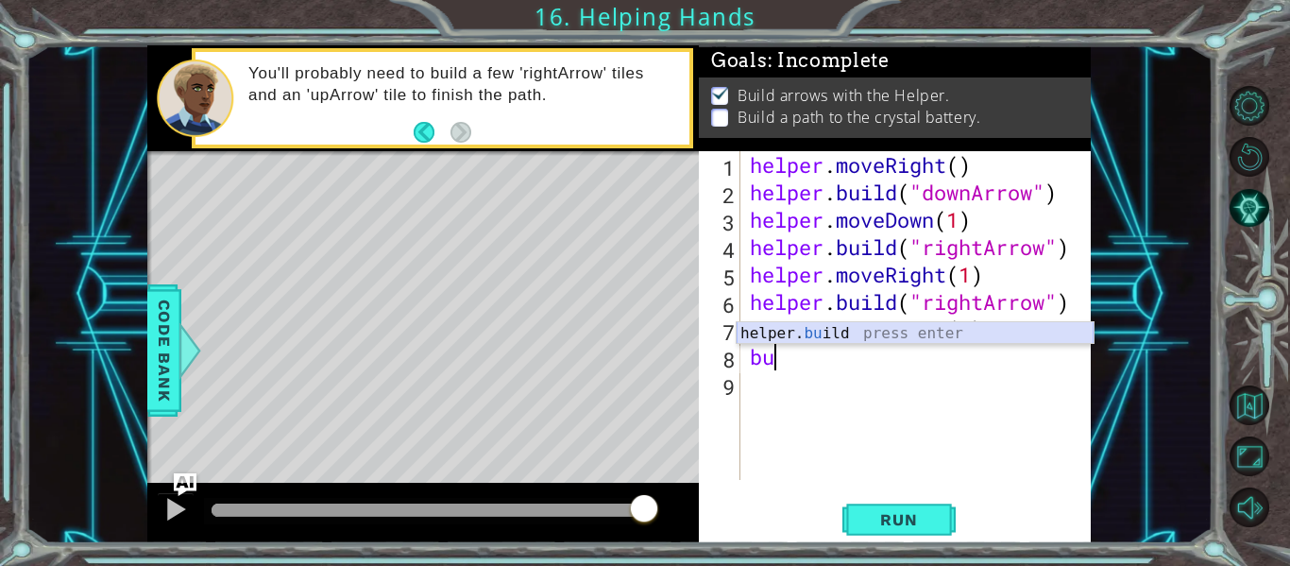
click at [798, 340] on div "helper. bu ild press enter" at bounding box center [915, 356] width 357 height 68
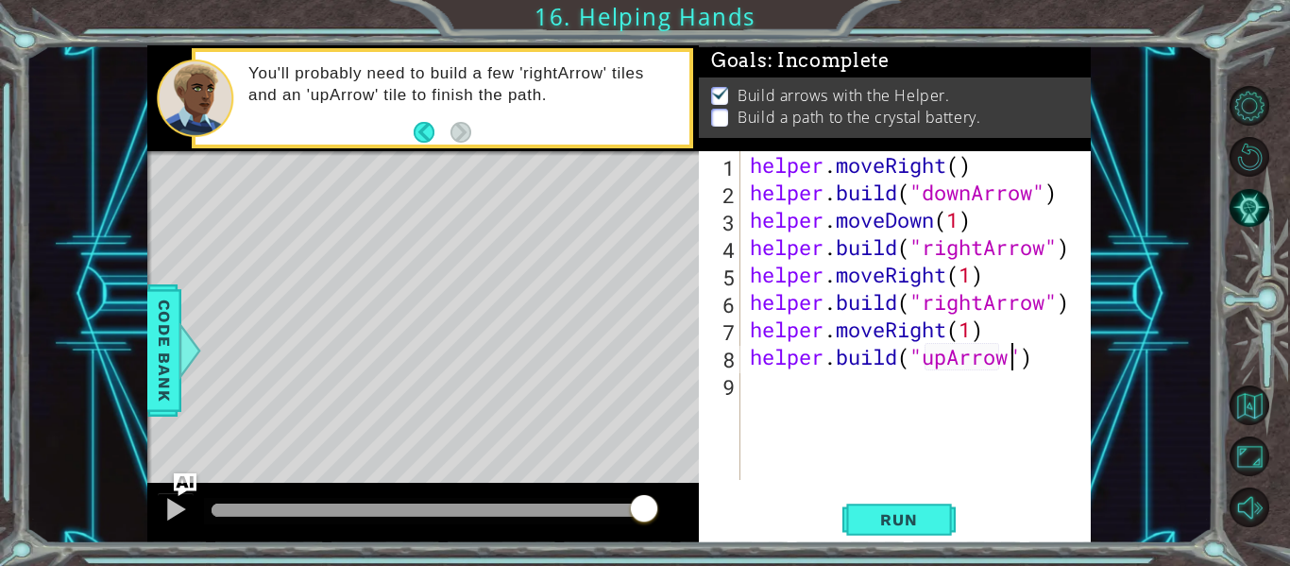
scroll to position [0, 12]
type textarea "[DOMAIN_NAME]("upArrow")"
click at [911, 510] on span "Run" at bounding box center [898, 519] width 75 height 19
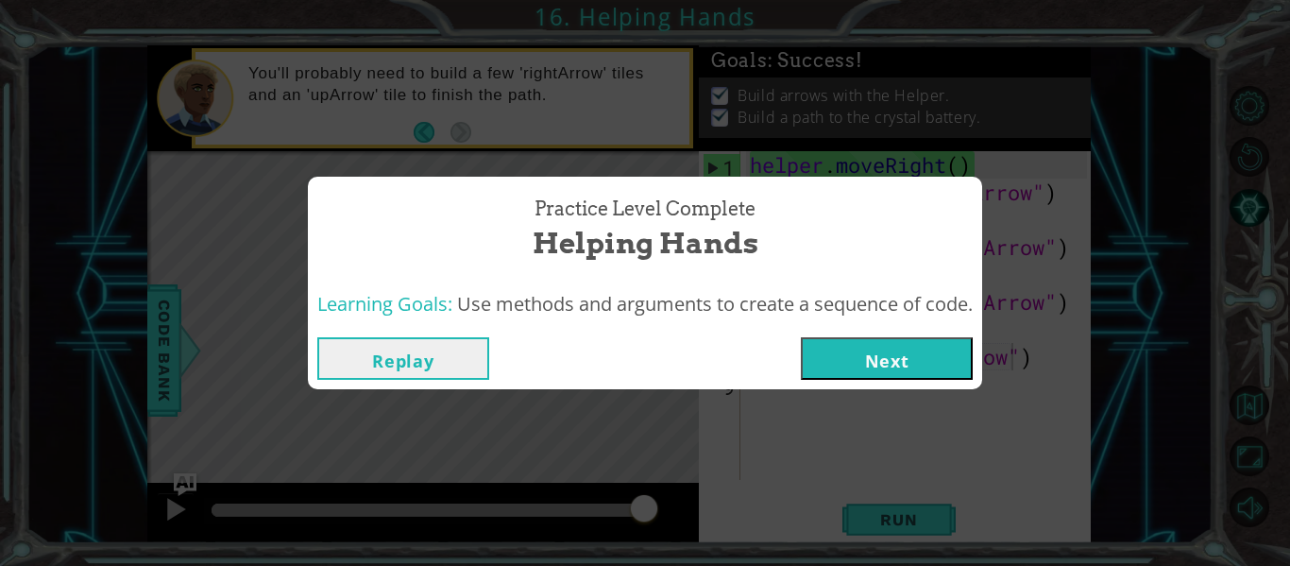
click at [858, 358] on button "Next" at bounding box center [887, 358] width 172 height 43
